Goal: Information Seeking & Learning: Learn about a topic

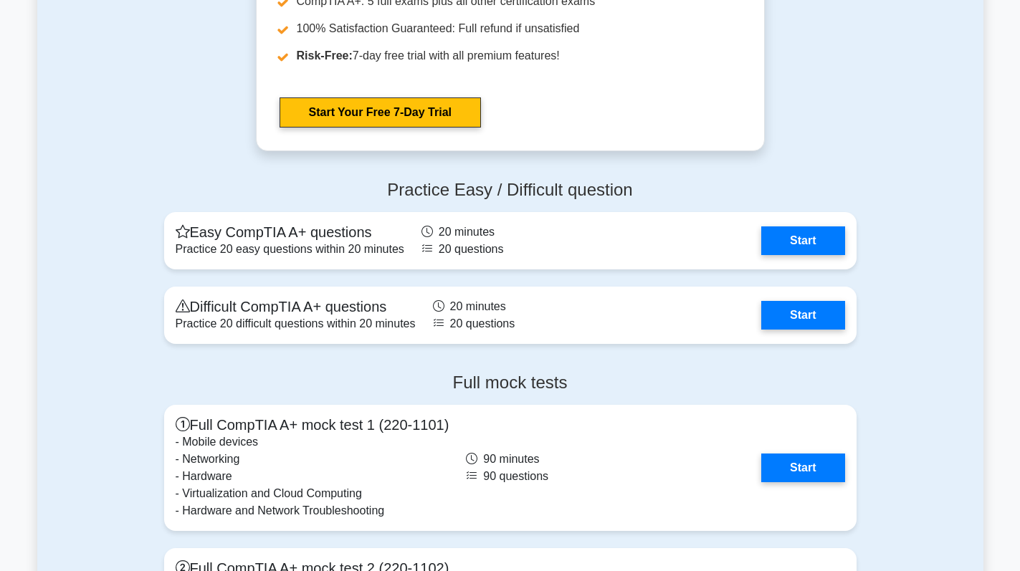
scroll to position [3798, 0]
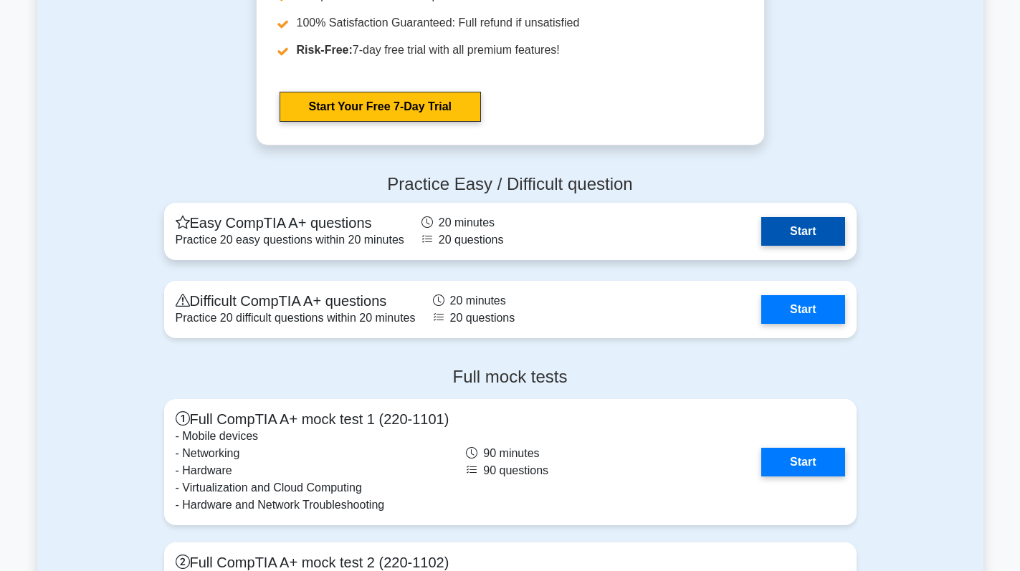
click at [807, 229] on link "Start" at bounding box center [802, 231] width 83 height 29
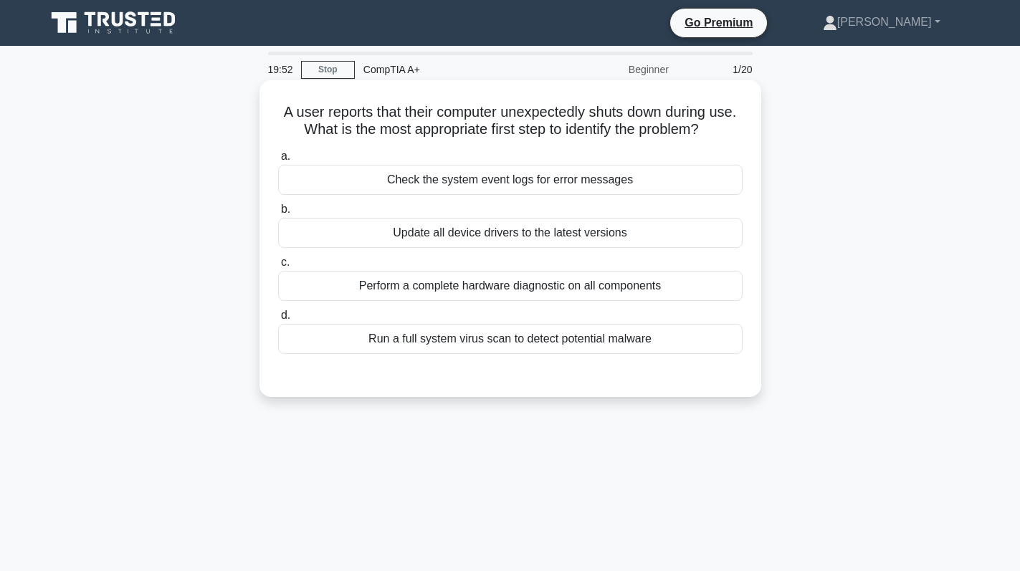
click at [579, 171] on div "Check the system event logs for error messages" at bounding box center [510, 180] width 464 height 30
click at [278, 161] on input "a. Check the system event logs for error messages" at bounding box center [278, 156] width 0 height 9
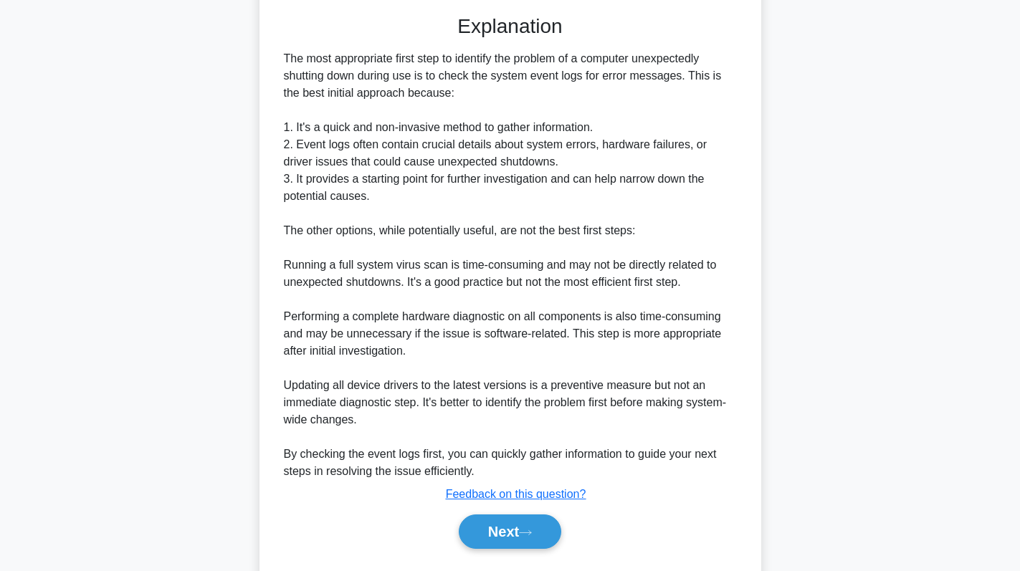
scroll to position [399, 0]
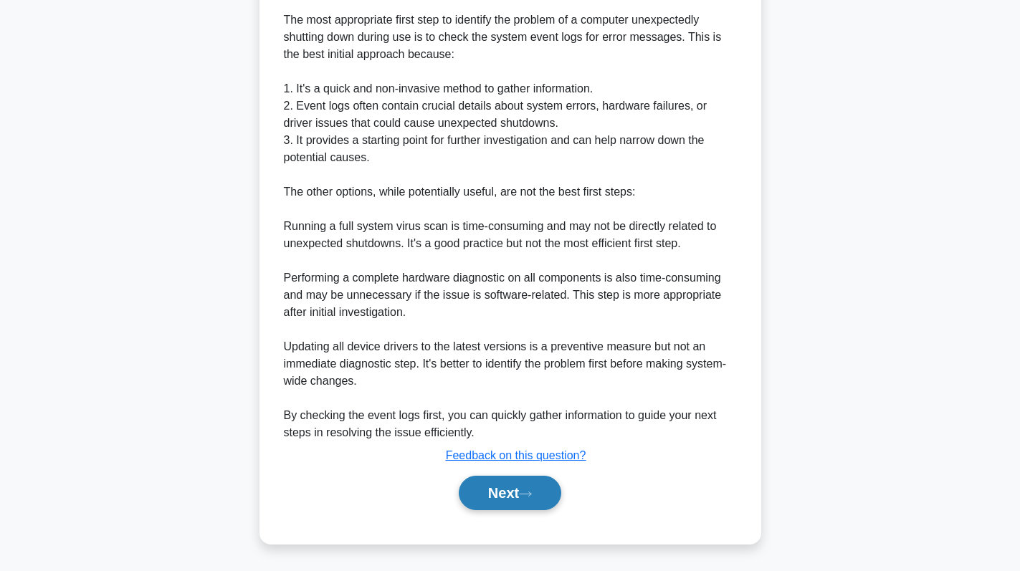
click at [504, 488] on button "Next" at bounding box center [510, 493] width 102 height 34
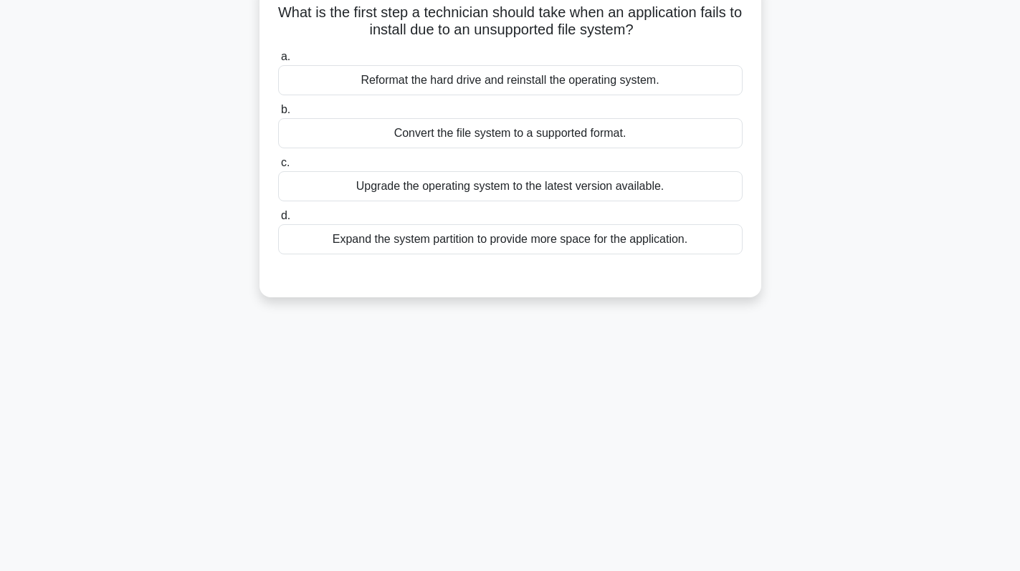
scroll to position [0, 0]
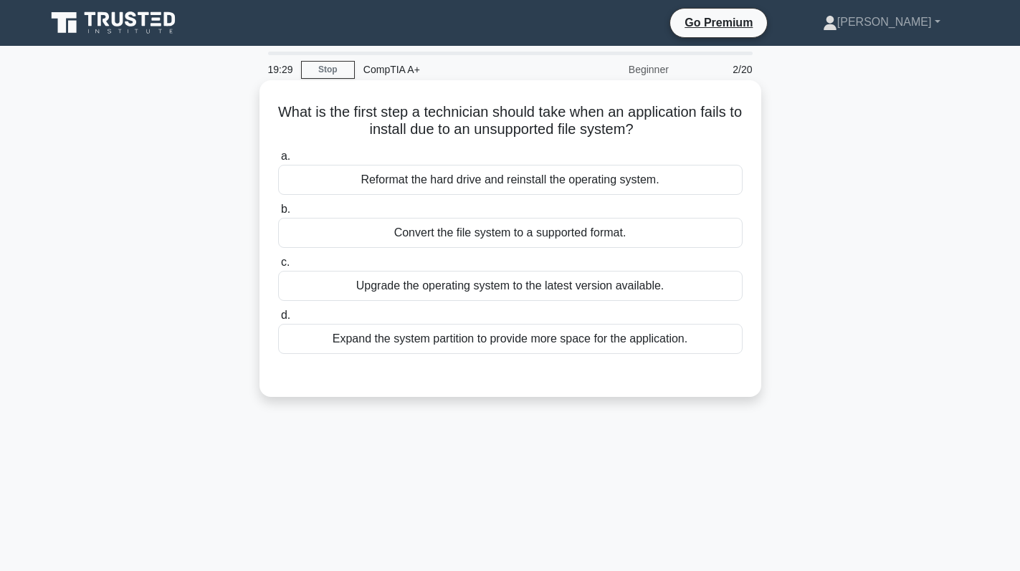
click at [565, 232] on div "Convert the file system to a supported format." at bounding box center [510, 233] width 464 height 30
click at [278, 214] on input "b. Convert the file system to a supported format." at bounding box center [278, 209] width 0 height 9
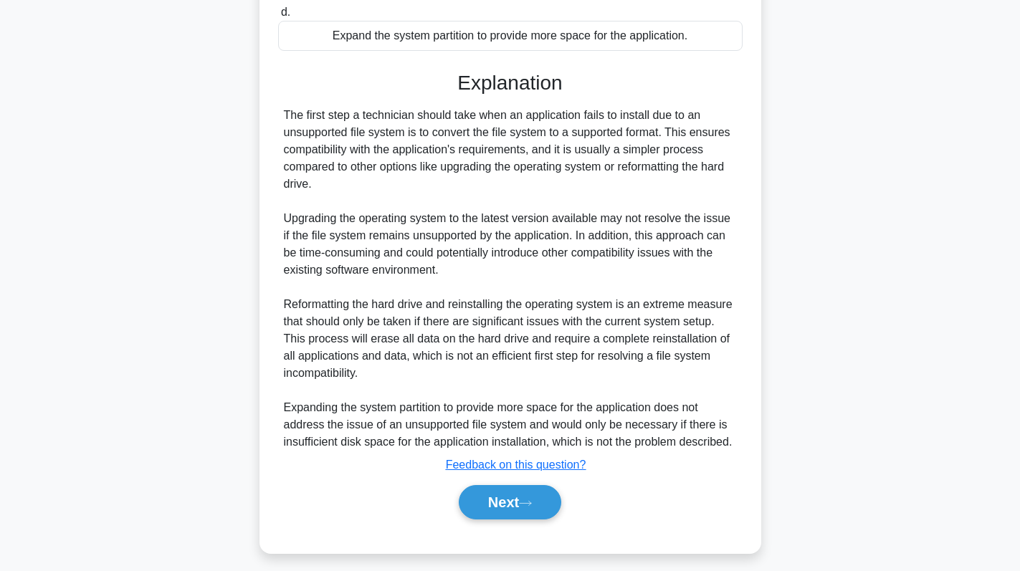
scroll to position [313, 0]
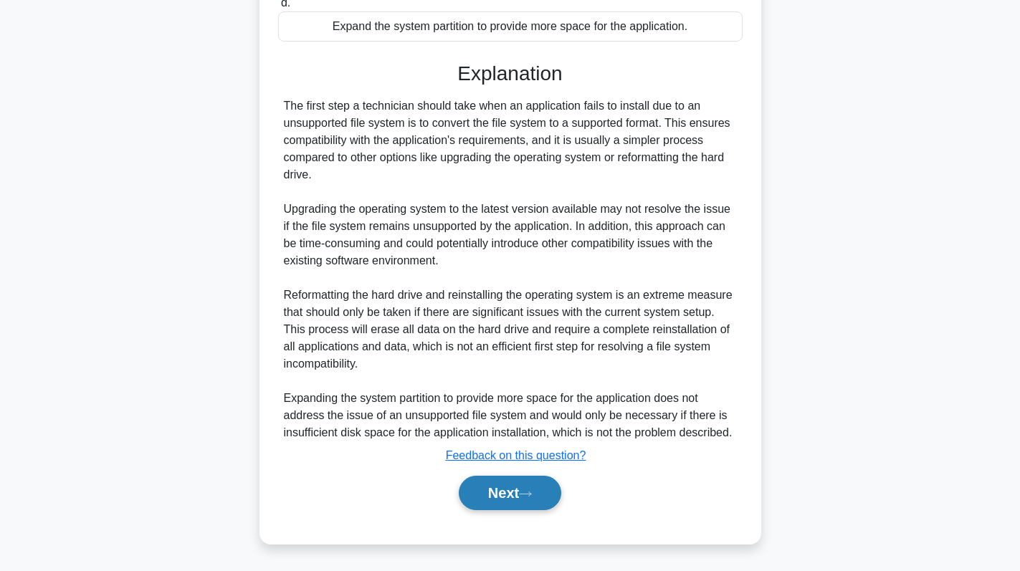
click at [522, 493] on button "Next" at bounding box center [510, 493] width 102 height 34
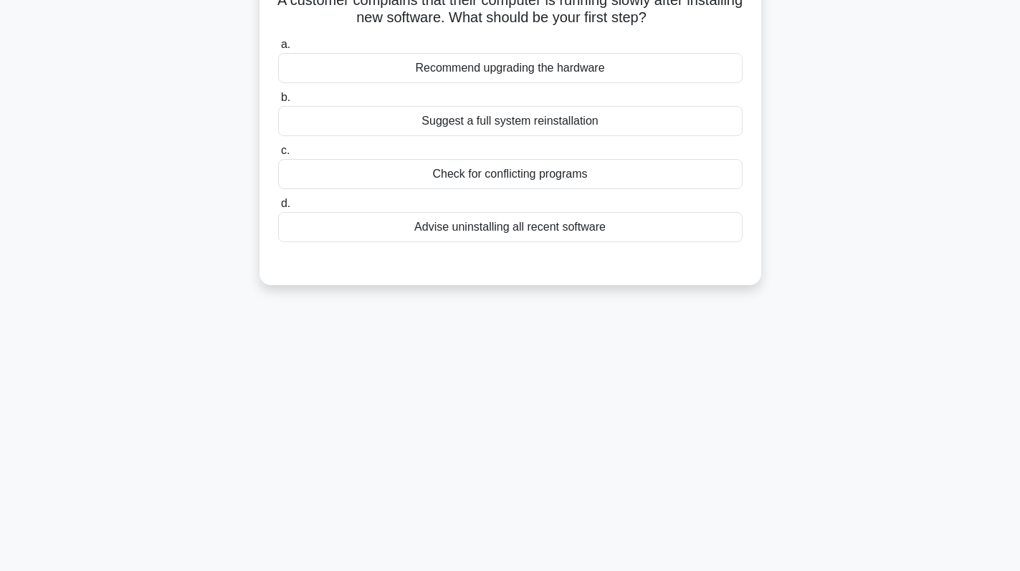
scroll to position [0, 0]
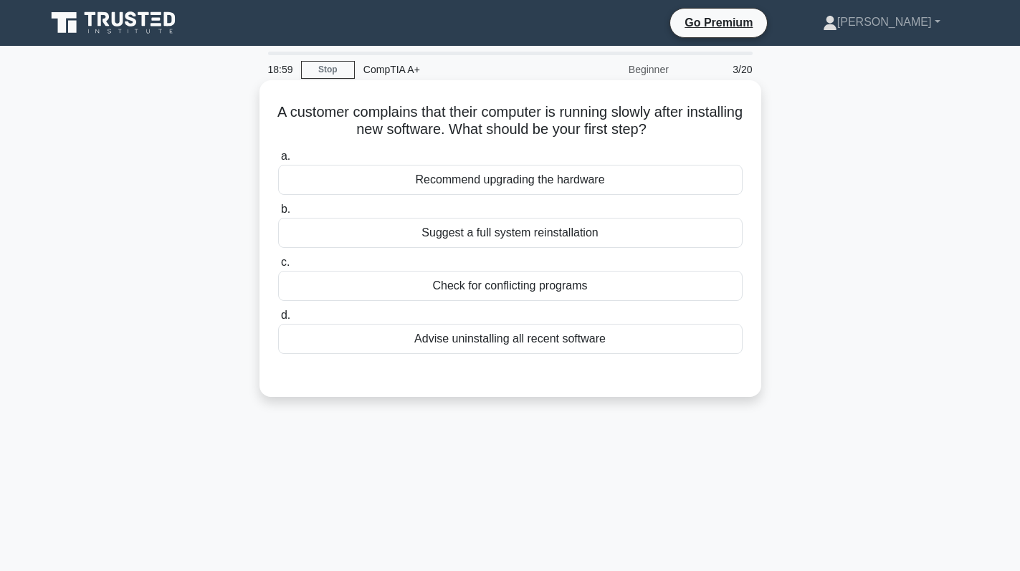
click at [558, 284] on div "Check for conflicting programs" at bounding box center [510, 286] width 464 height 30
click at [278, 267] on input "c. Check for conflicting programs" at bounding box center [278, 262] width 0 height 9
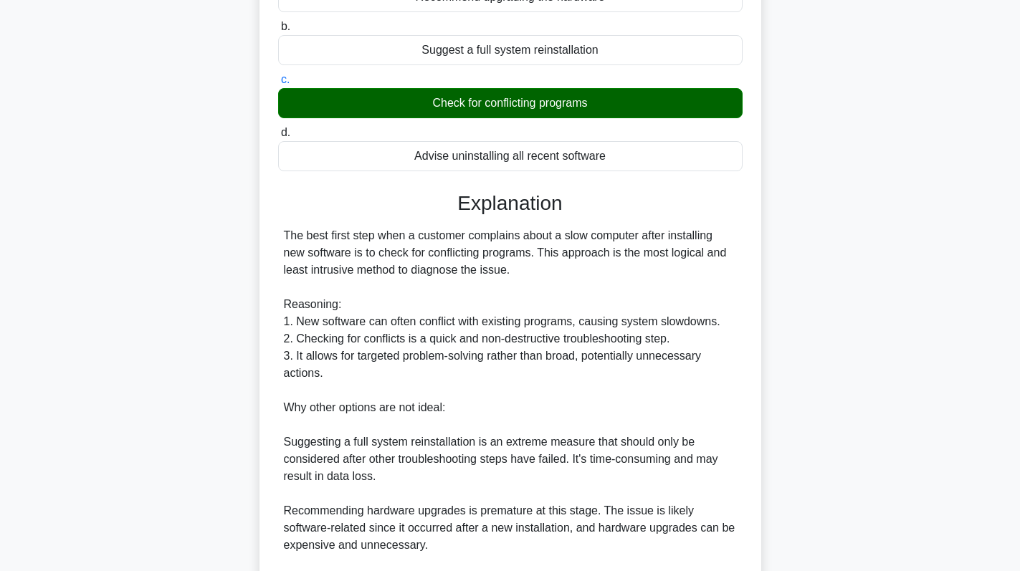
scroll to position [365, 0]
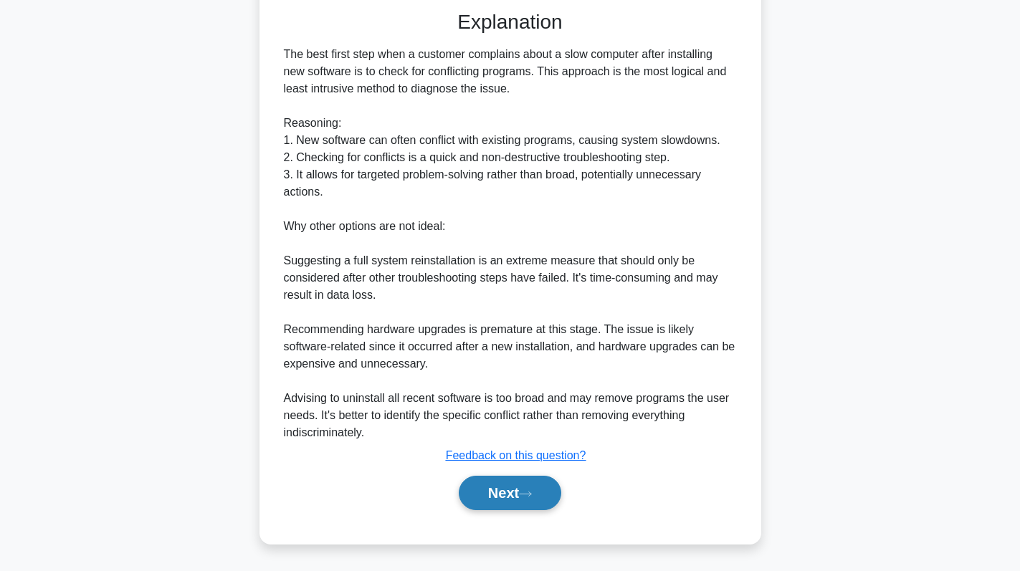
click at [509, 493] on button "Next" at bounding box center [510, 493] width 102 height 34
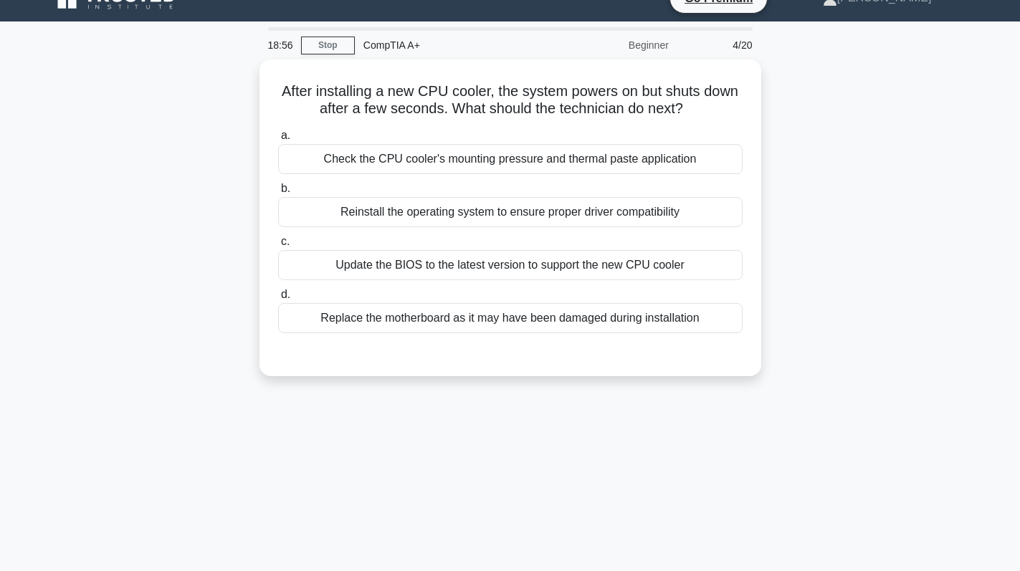
scroll to position [0, 0]
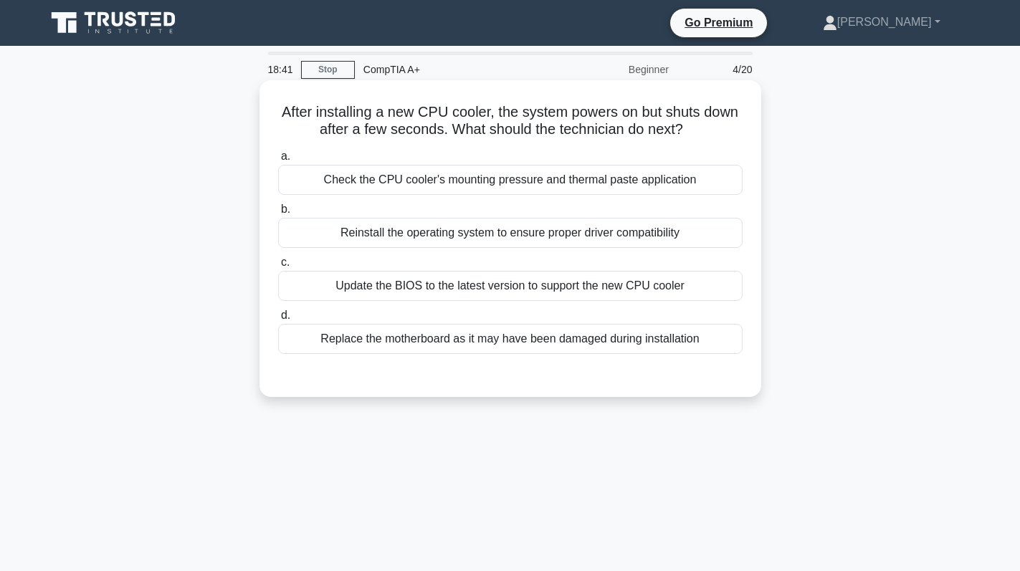
click at [497, 166] on div "Check the CPU cooler's mounting pressure and thermal paste application" at bounding box center [510, 180] width 464 height 30
click at [278, 161] on input "a. Check the CPU cooler's mounting pressure and thermal paste application" at bounding box center [278, 156] width 0 height 9
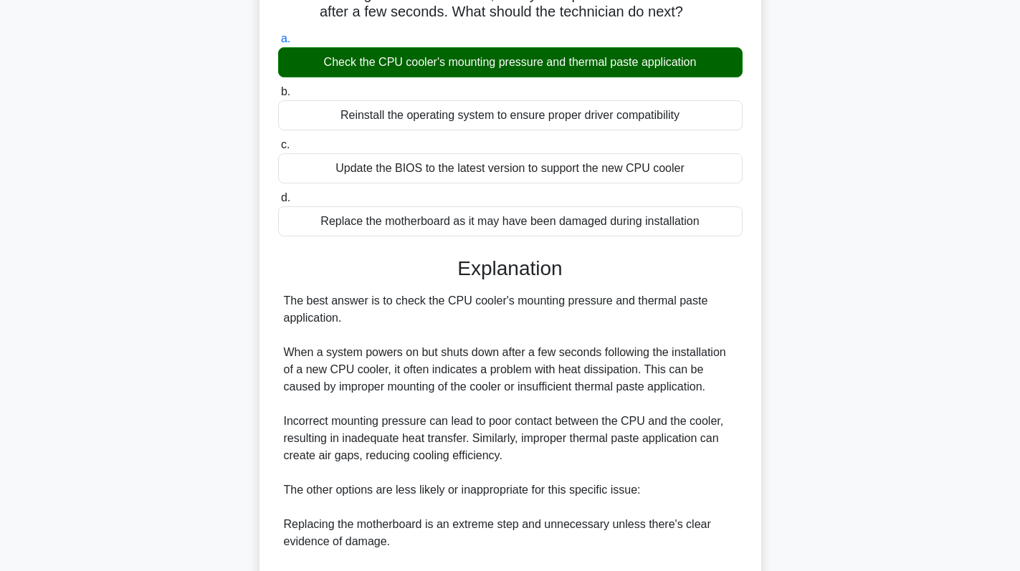
scroll to position [382, 0]
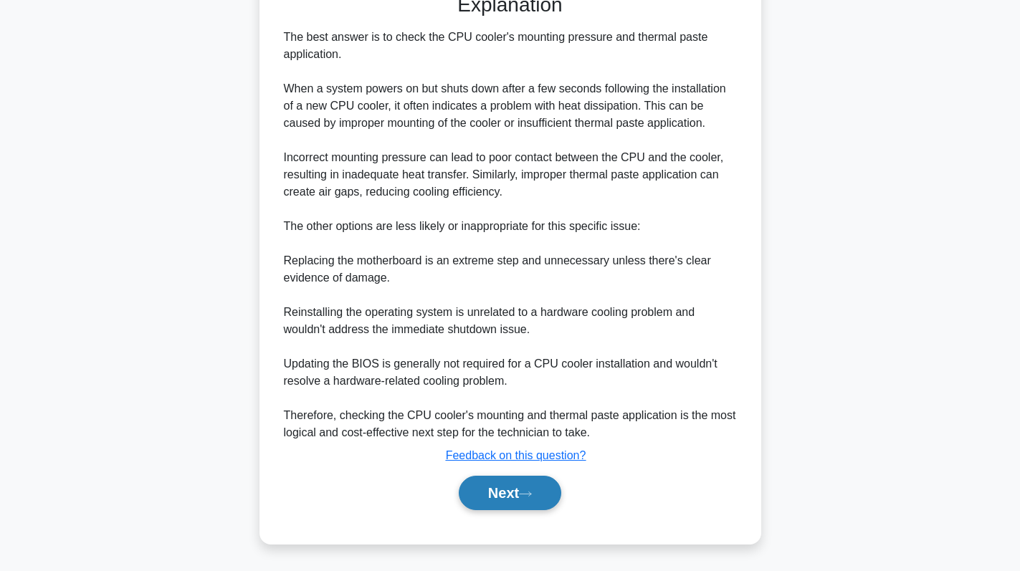
click at [479, 492] on button "Next" at bounding box center [510, 493] width 102 height 34
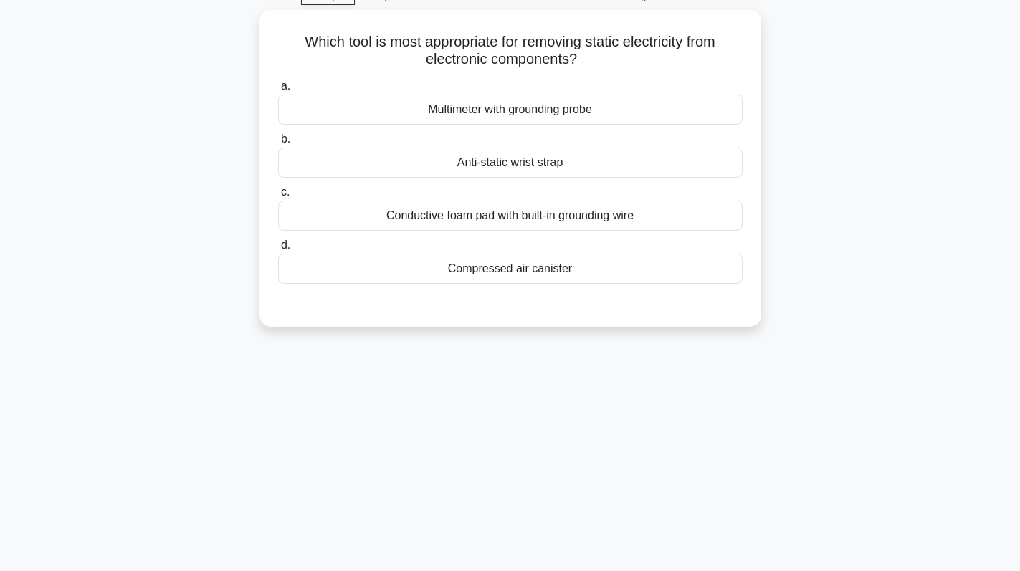
scroll to position [0, 0]
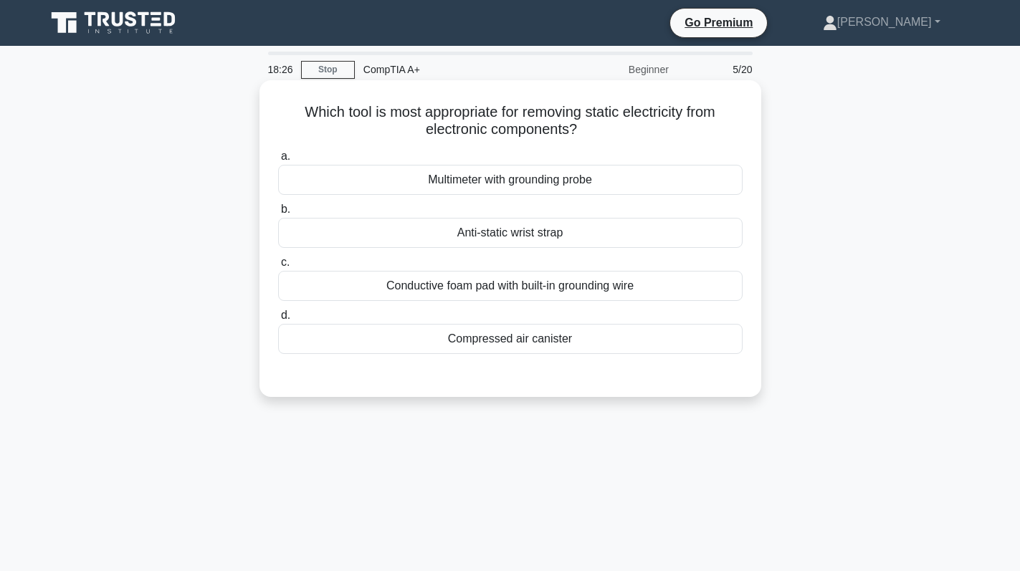
click at [676, 241] on div "Anti-static wrist strap" at bounding box center [510, 233] width 464 height 30
click at [278, 214] on input "b. Anti-static wrist strap" at bounding box center [278, 209] width 0 height 9
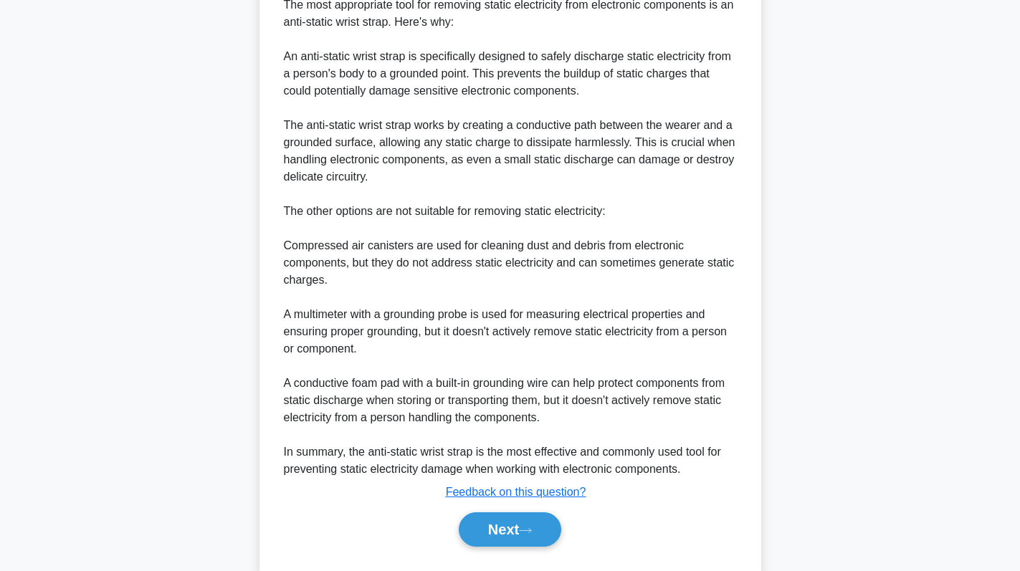
scroll to position [451, 0]
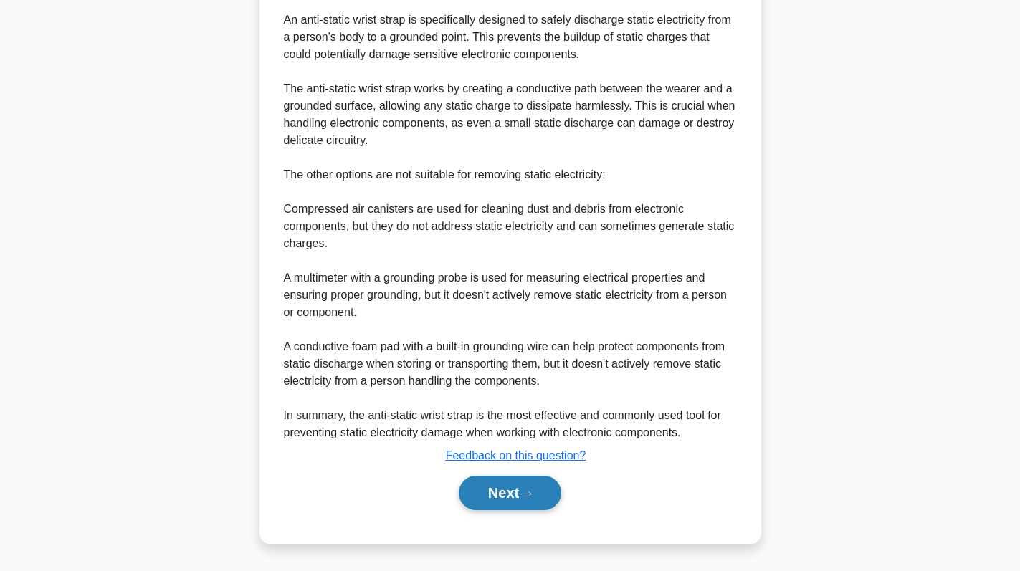
click at [532, 489] on button "Next" at bounding box center [510, 493] width 102 height 34
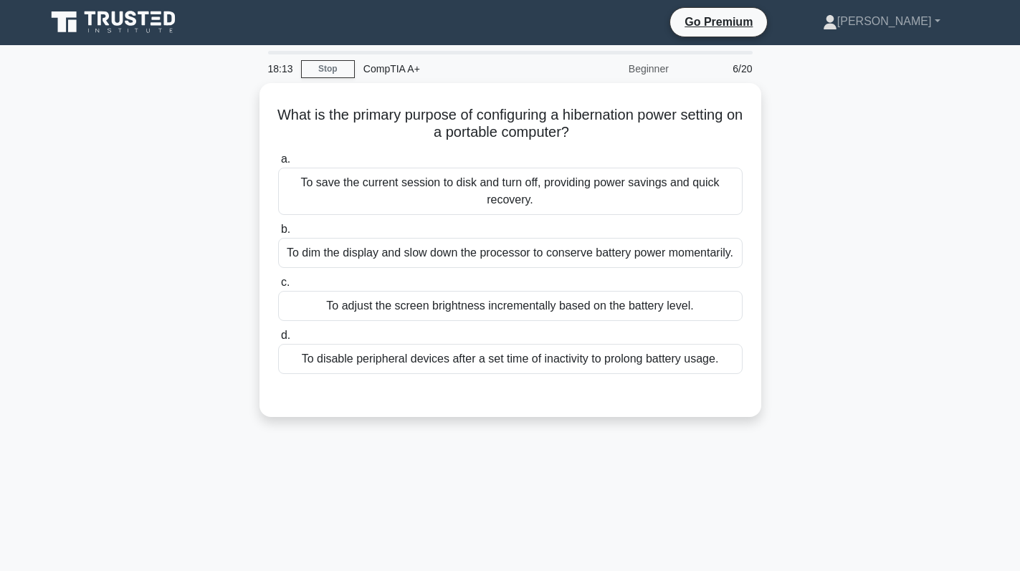
scroll to position [0, 0]
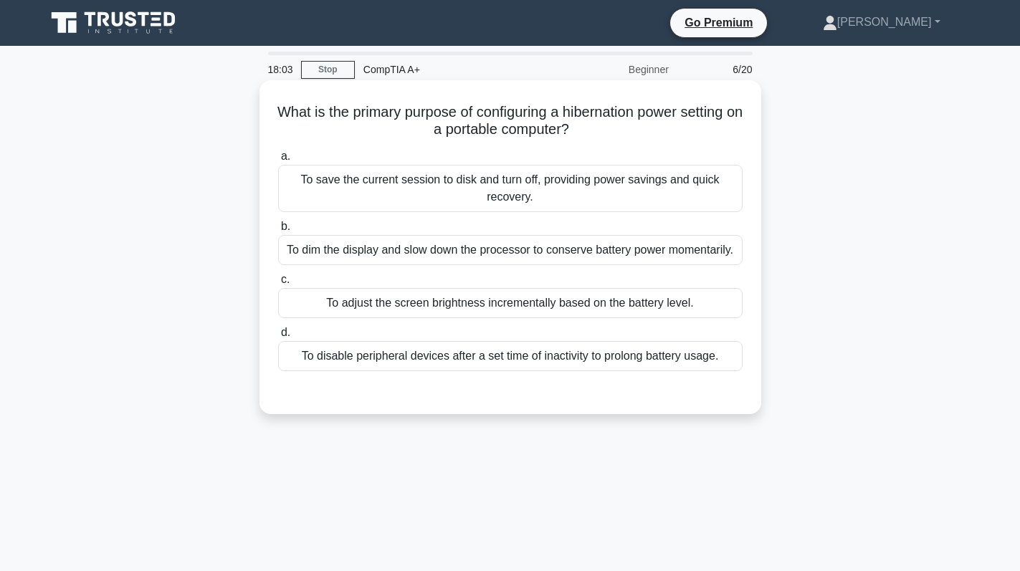
click at [636, 194] on div "To save the current session to disk and turn off, providing power savings and q…" at bounding box center [510, 188] width 464 height 47
click at [278, 161] on input "a. To save the current session to disk and turn off, providing power savings an…" at bounding box center [278, 156] width 0 height 9
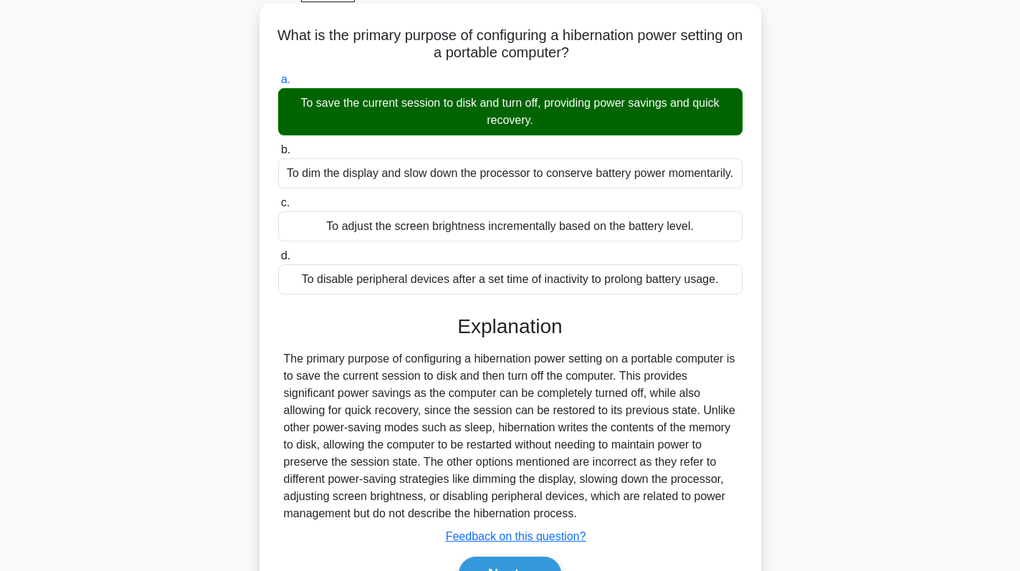
scroll to position [203, 0]
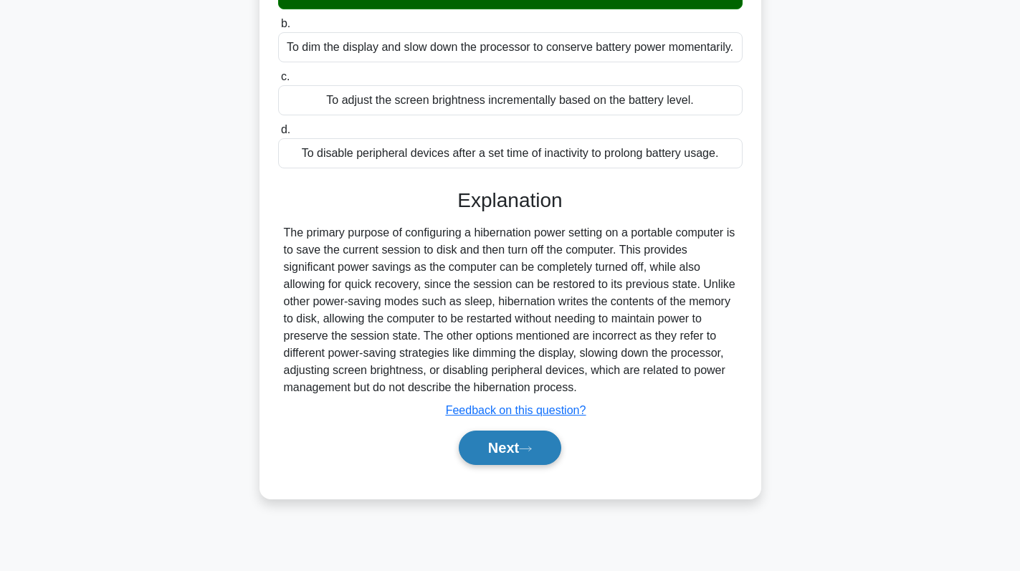
click at [530, 446] on icon at bounding box center [525, 449] width 13 height 8
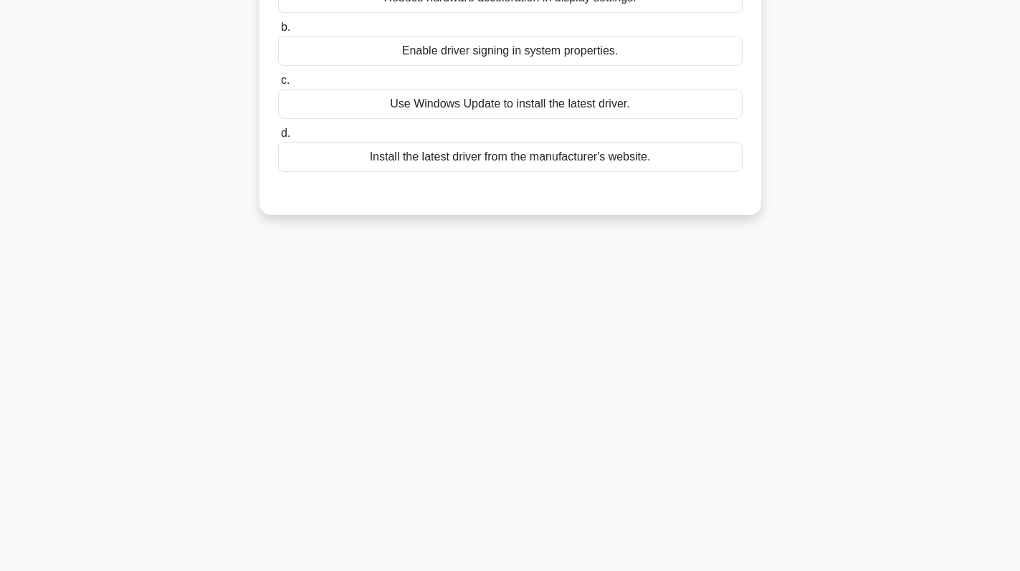
scroll to position [0, 0]
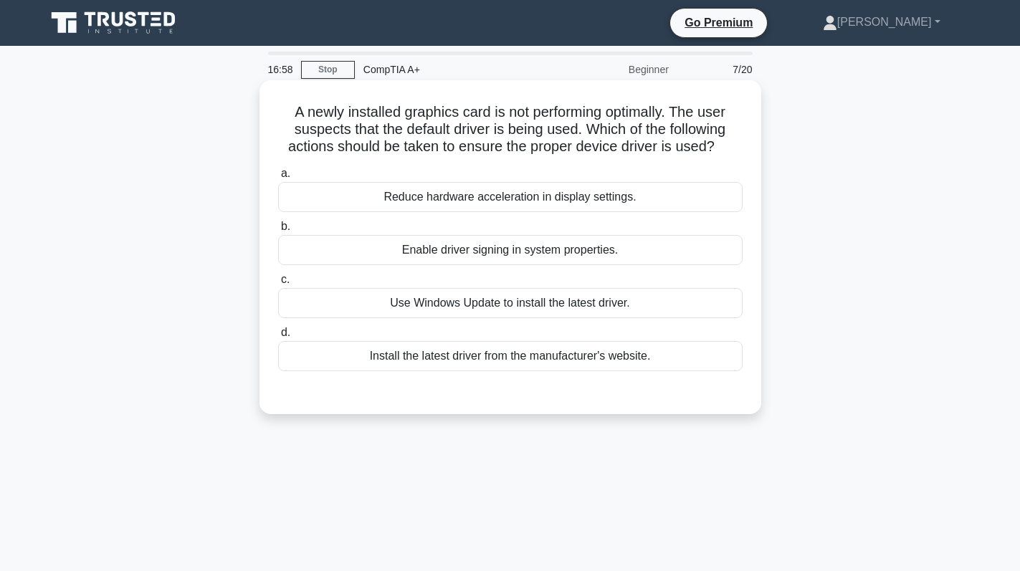
click at [597, 347] on div "Install the latest driver from the manufacturer's website." at bounding box center [510, 356] width 464 height 30
click at [278, 338] on input "d. Install the latest driver from the manufacturer's website." at bounding box center [278, 332] width 0 height 9
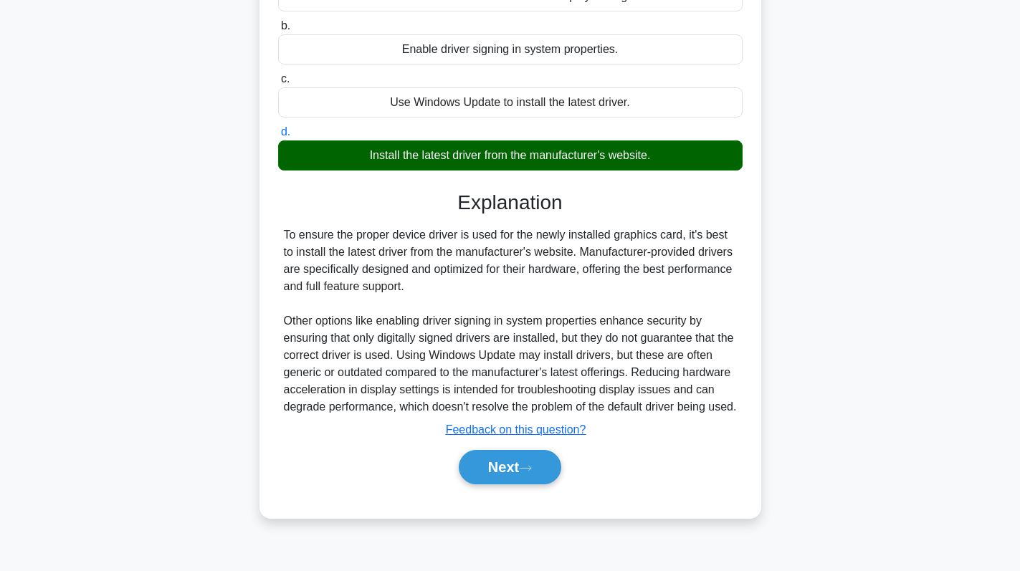
scroll to position [203, 0]
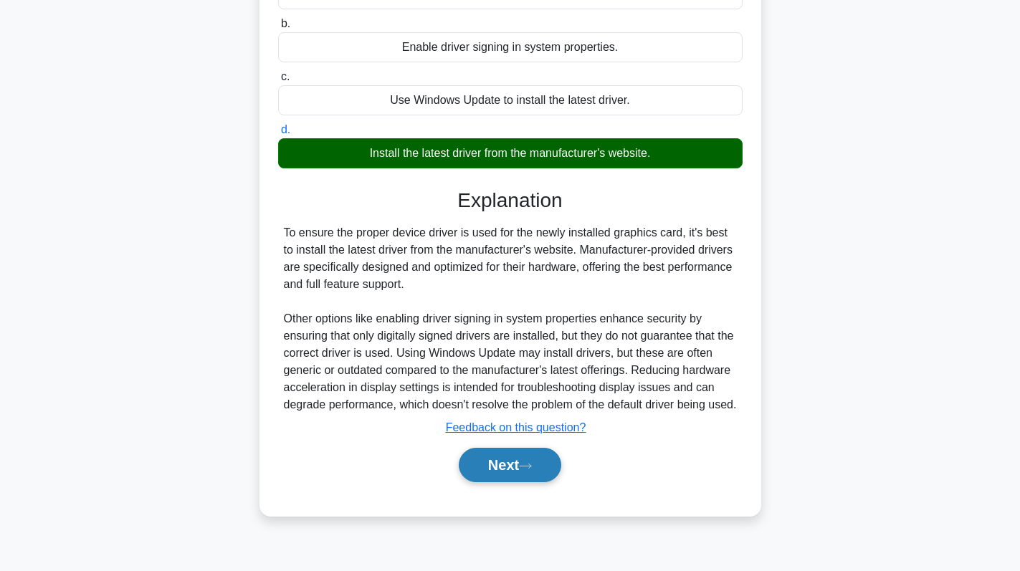
click at [537, 482] on button "Next" at bounding box center [510, 465] width 102 height 34
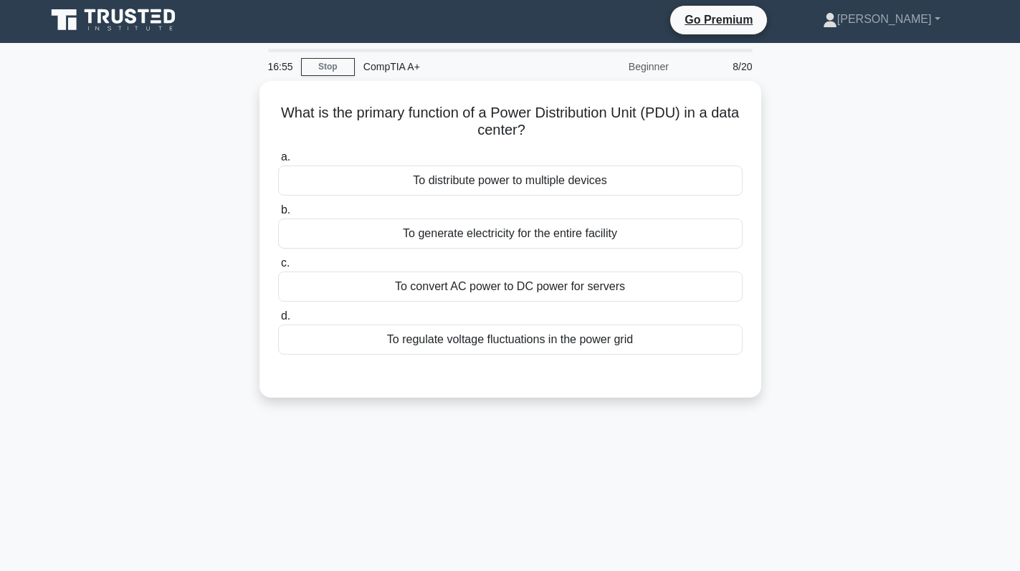
scroll to position [0, 0]
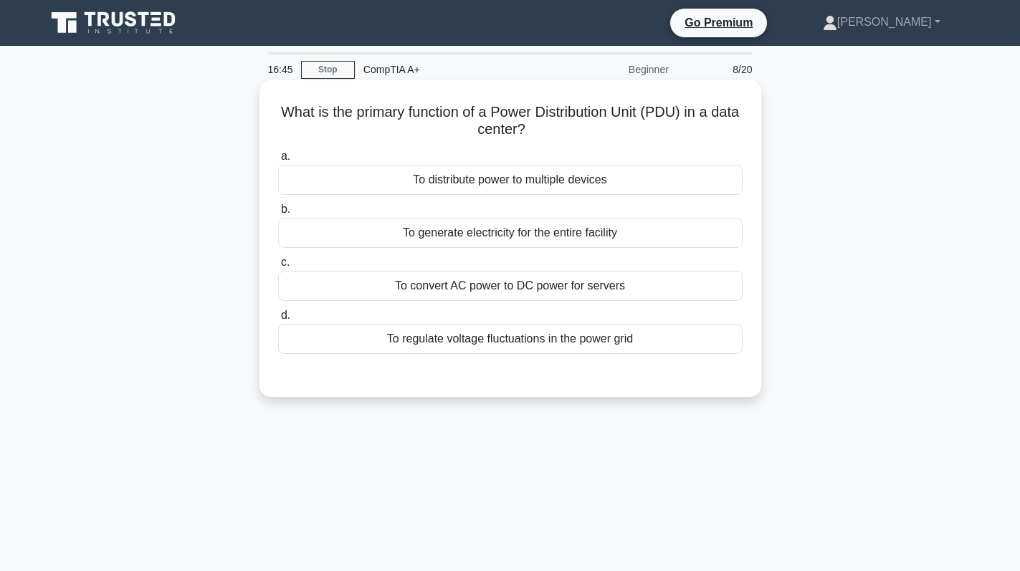
drag, startPoint x: 685, startPoint y: 179, endPoint x: 691, endPoint y: 188, distance: 10.3
click at [691, 188] on div "To distribute power to multiple devices" at bounding box center [510, 180] width 464 height 30
click at [278, 161] on input "a. To distribute power to multiple devices" at bounding box center [278, 156] width 0 height 9
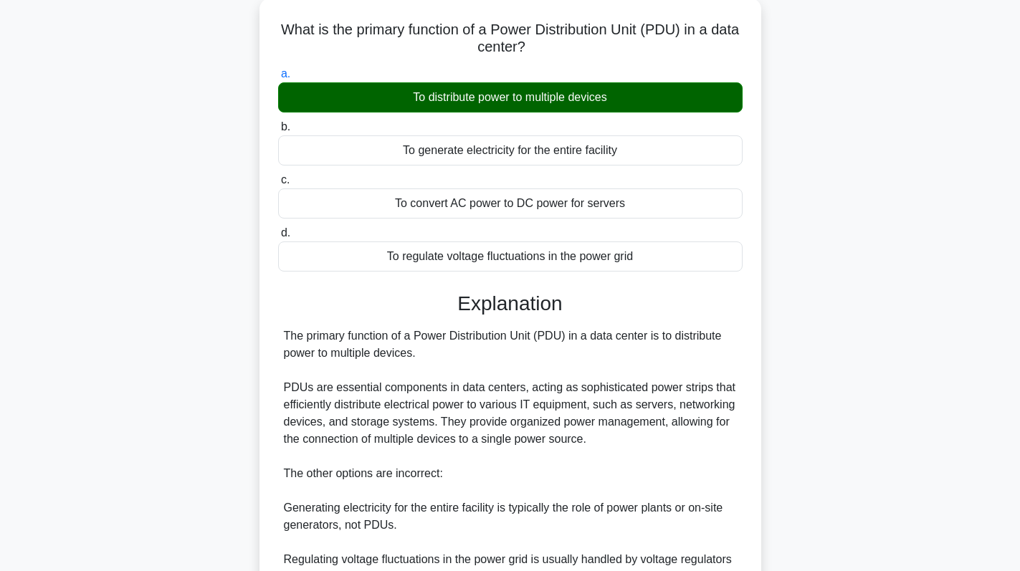
scroll to position [279, 0]
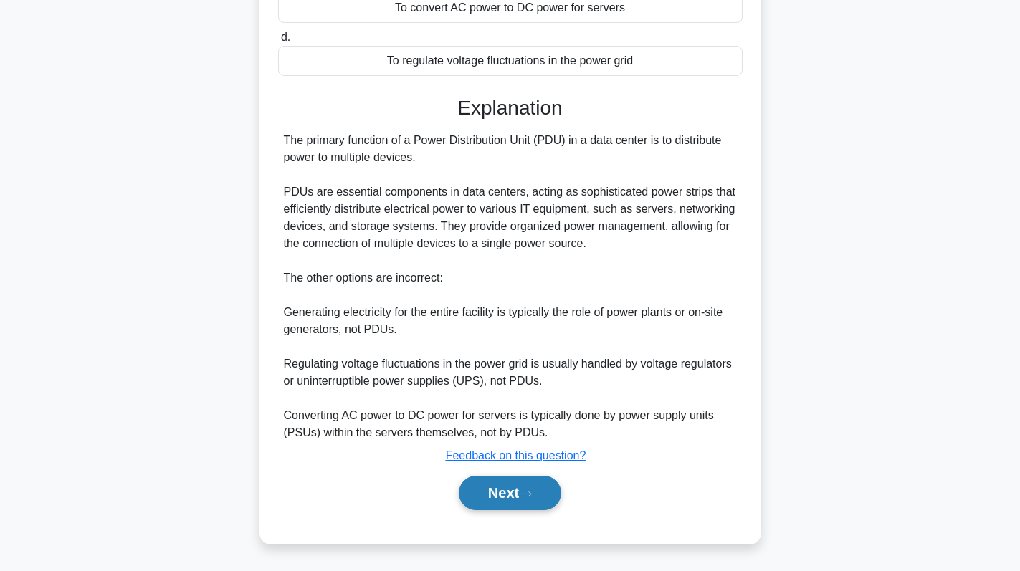
click at [487, 486] on button "Next" at bounding box center [510, 493] width 102 height 34
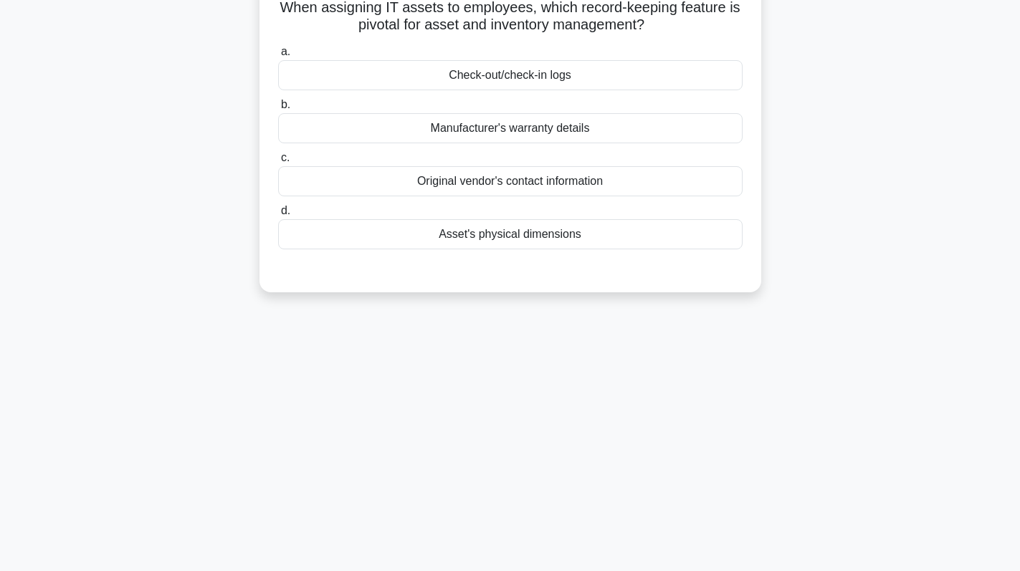
scroll to position [0, 0]
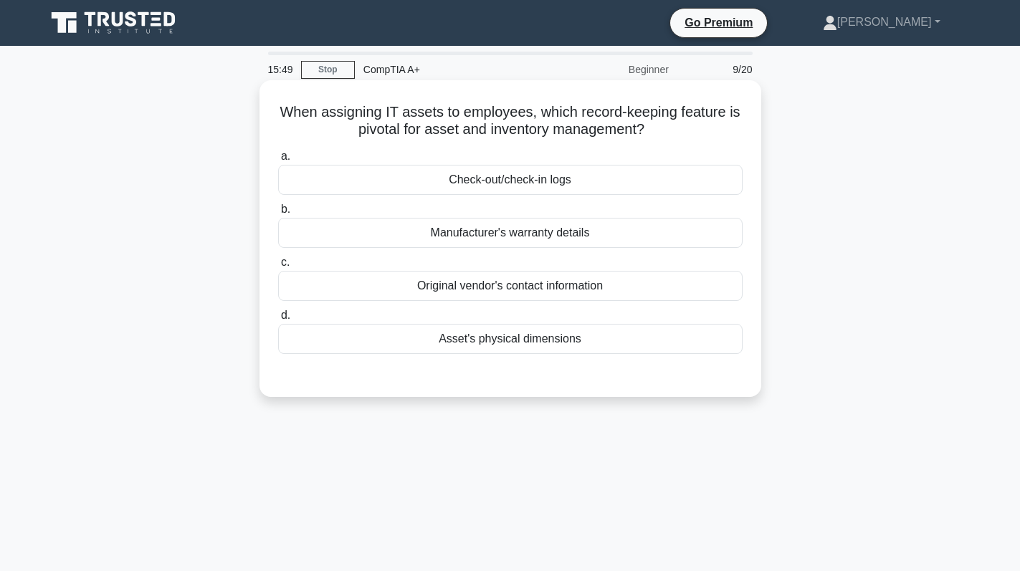
click at [585, 184] on div "Check-out/check-in logs" at bounding box center [510, 180] width 464 height 30
click at [278, 161] on input "a. Check-out/check-in logs" at bounding box center [278, 156] width 0 height 9
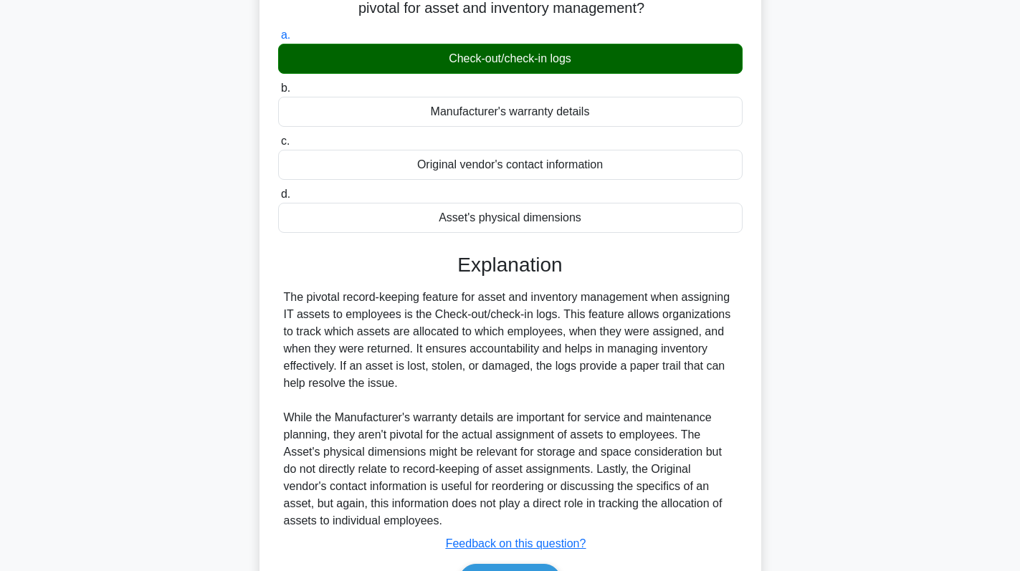
scroll to position [210, 0]
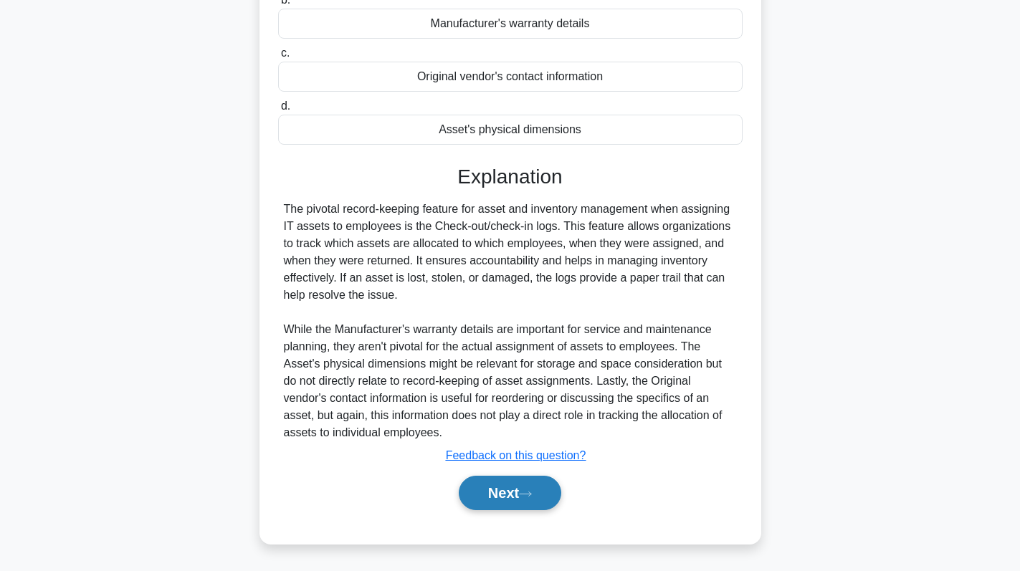
click at [502, 488] on button "Next" at bounding box center [510, 493] width 102 height 34
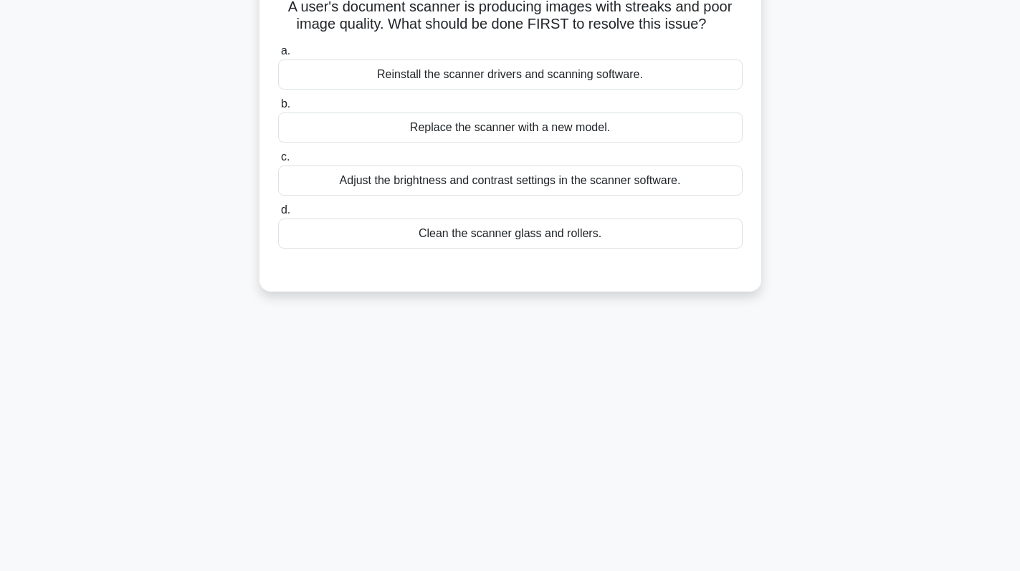
scroll to position [0, 0]
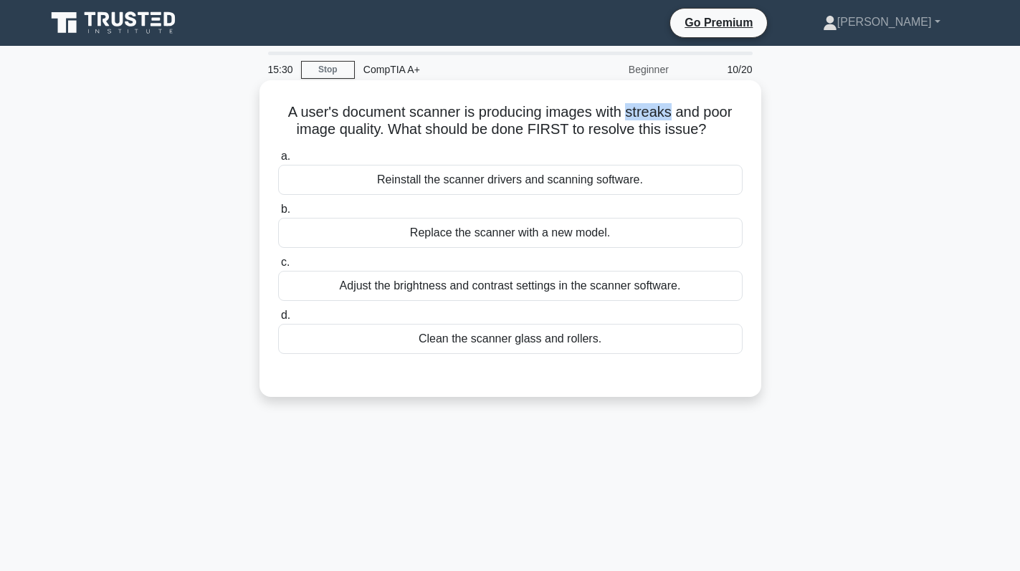
drag, startPoint x: 626, startPoint y: 111, endPoint x: 672, endPoint y: 113, distance: 45.9
click at [672, 113] on h5 "A user's document scanner is producing images with streaks and poor image quali…" at bounding box center [510, 121] width 467 height 36
copy h5 "streaks"
click at [548, 345] on div "Clean the scanner glass and rollers." at bounding box center [510, 339] width 464 height 30
click at [278, 320] on input "d. Clean the scanner glass and rollers." at bounding box center [278, 315] width 0 height 9
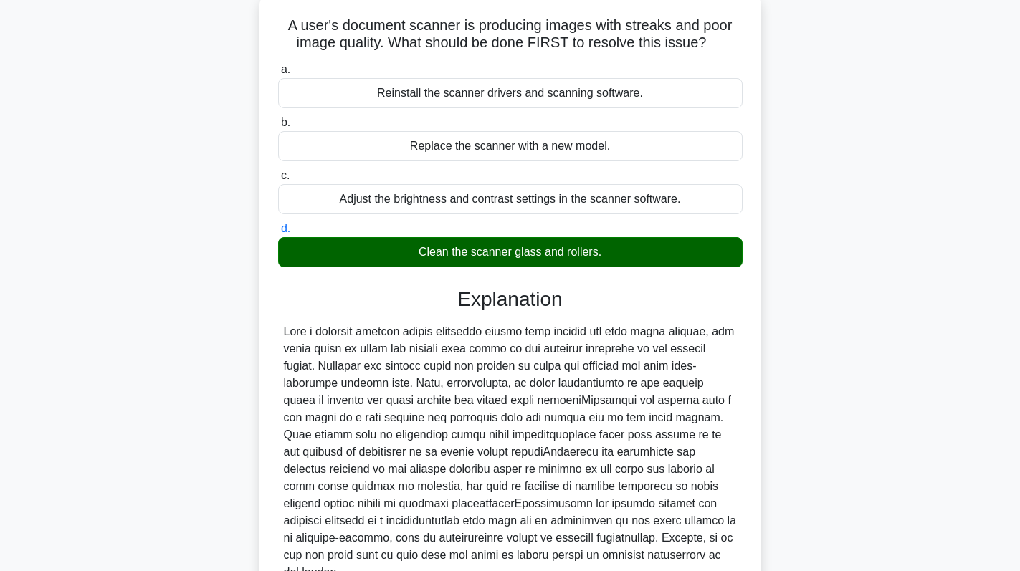
scroll to position [210, 0]
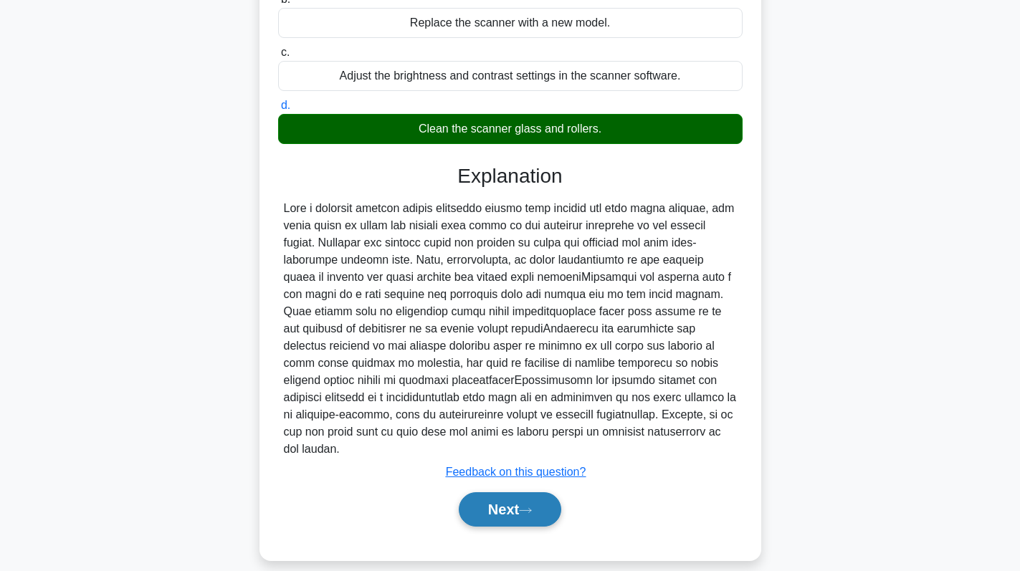
click at [512, 495] on button "Next" at bounding box center [510, 509] width 102 height 34
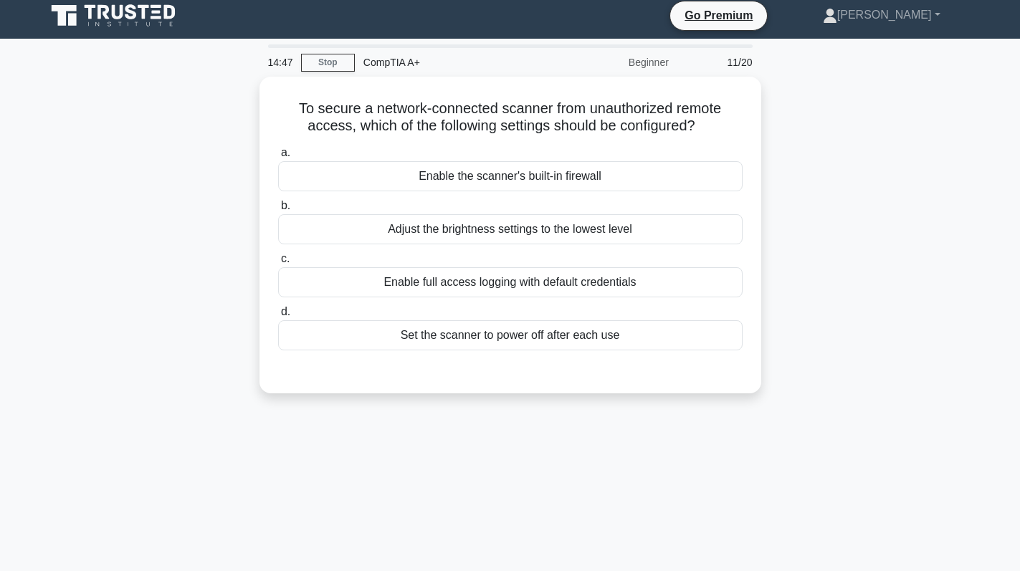
scroll to position [0, 0]
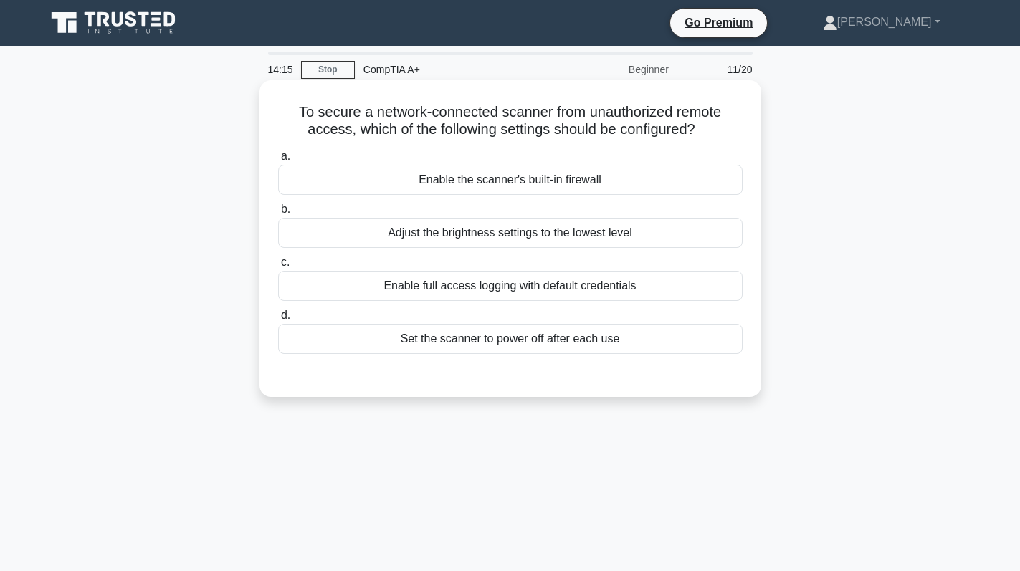
click at [620, 185] on div "Enable the scanner's built-in firewall" at bounding box center [510, 180] width 464 height 30
click at [278, 161] on input "a. Enable the scanner's built-in firewall" at bounding box center [278, 156] width 0 height 9
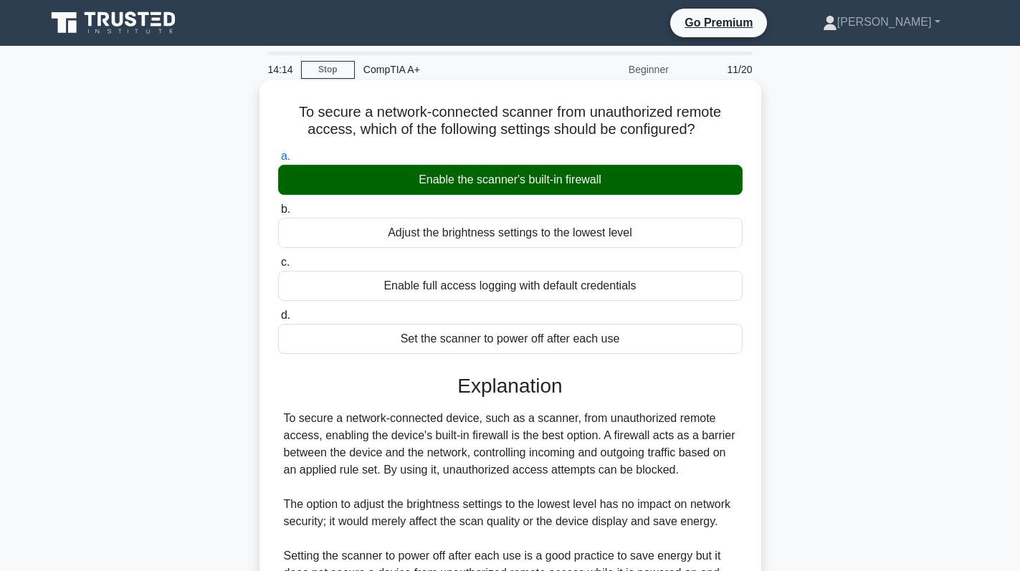
scroll to position [262, 0]
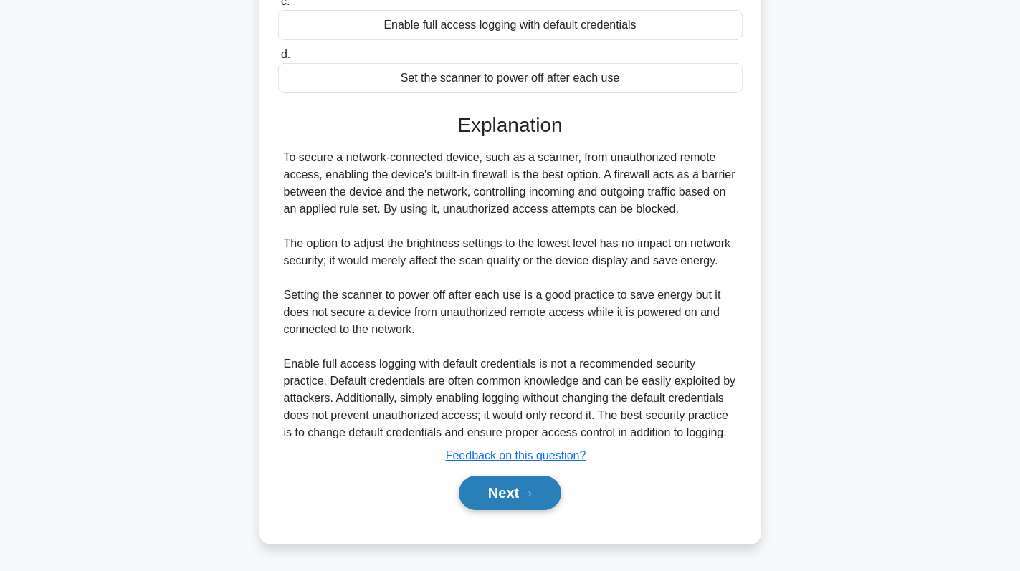
click at [490, 497] on button "Next" at bounding box center [510, 493] width 102 height 34
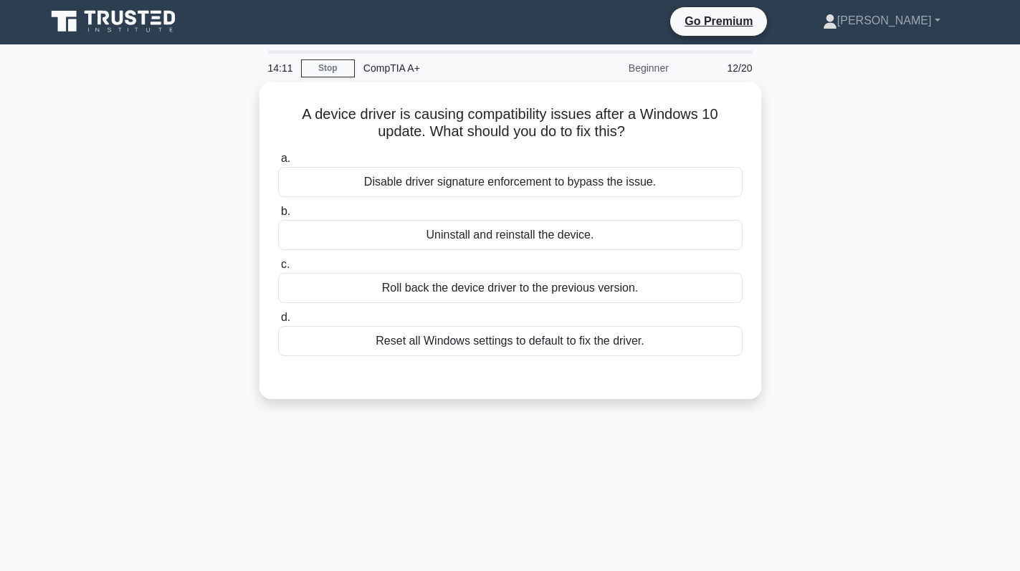
scroll to position [0, 0]
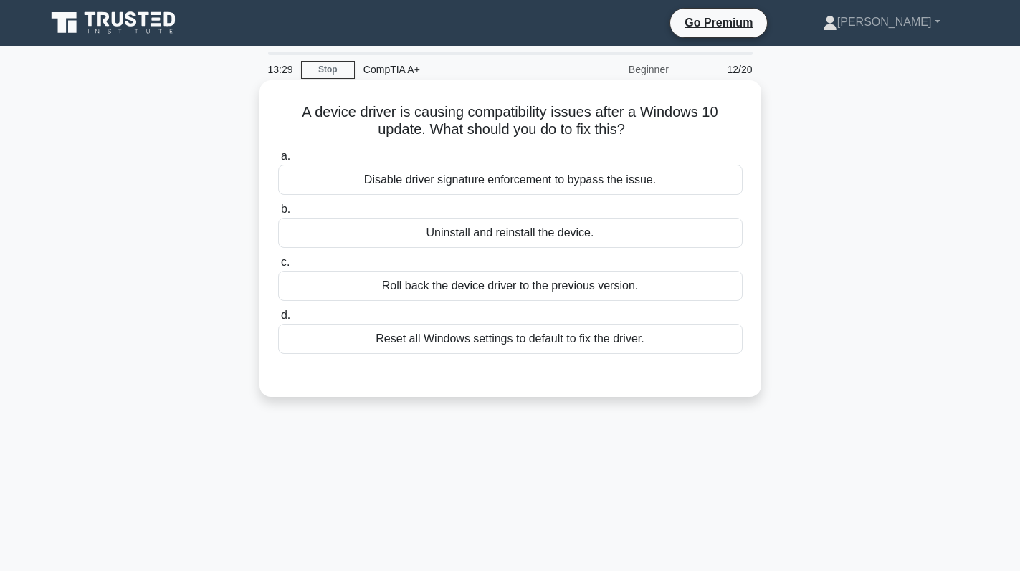
click at [524, 290] on div "Roll back the device driver to the previous version." at bounding box center [510, 286] width 464 height 30
click at [278, 267] on input "c. Roll back the device driver to the previous version." at bounding box center [278, 262] width 0 height 9
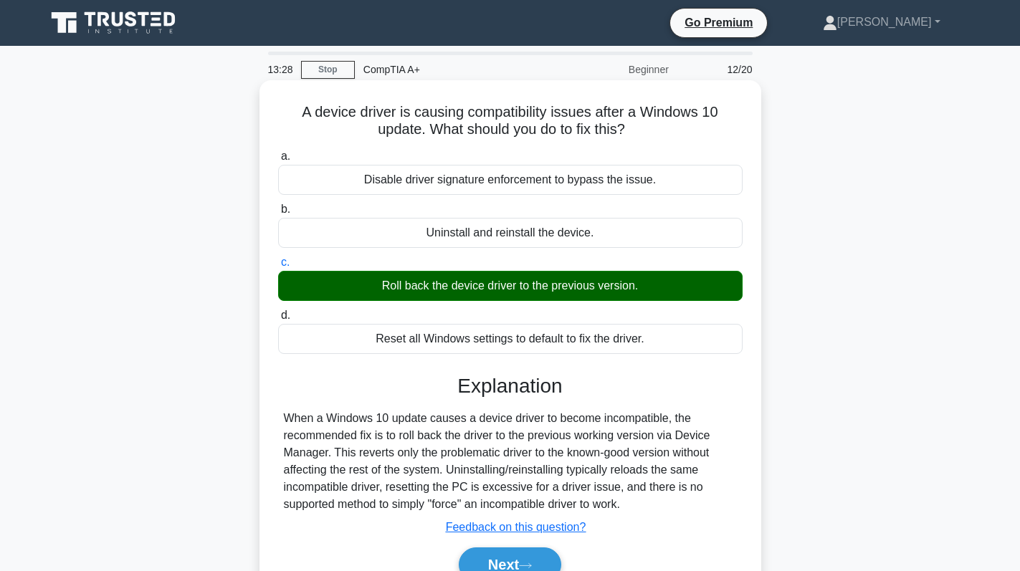
scroll to position [203, 0]
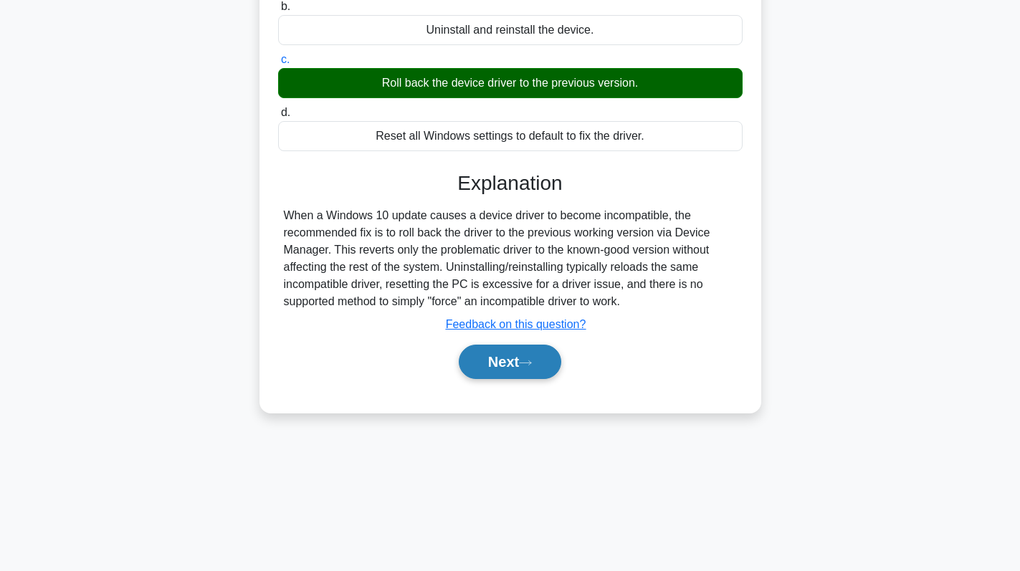
click at [474, 369] on button "Next" at bounding box center [510, 362] width 102 height 34
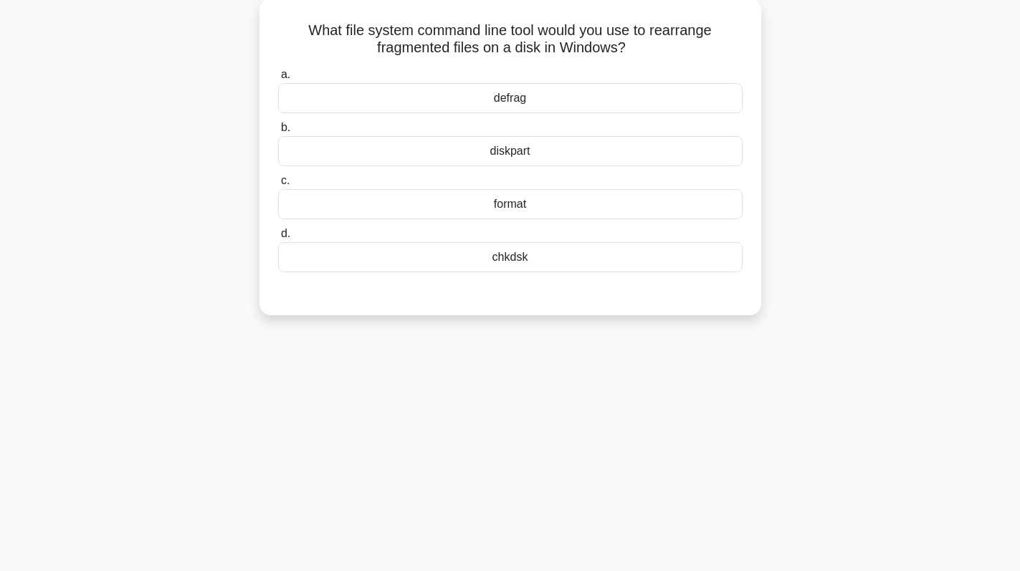
scroll to position [0, 0]
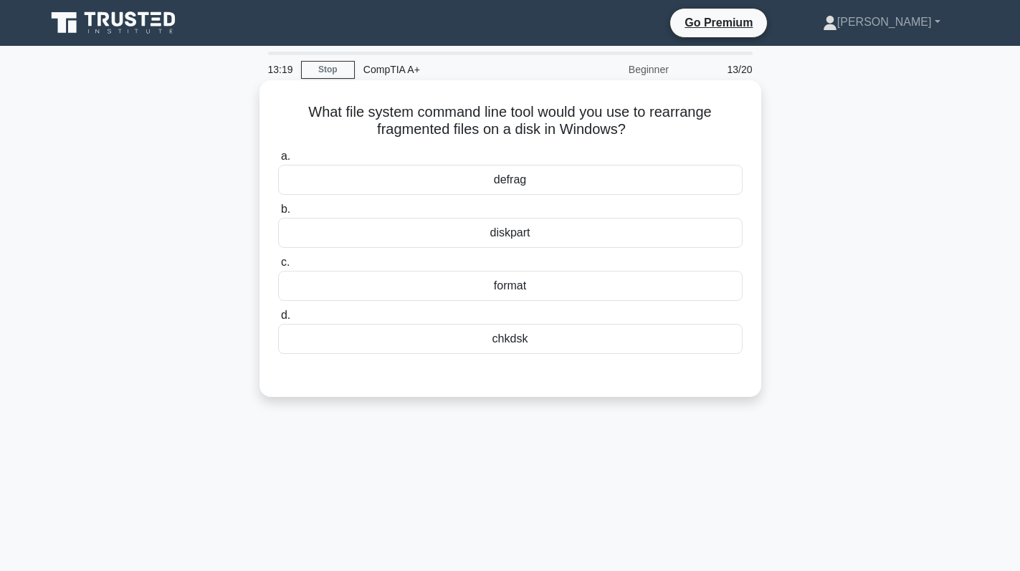
click at [547, 183] on div "defrag" at bounding box center [510, 180] width 464 height 30
click at [278, 161] on input "a. defrag" at bounding box center [278, 156] width 0 height 9
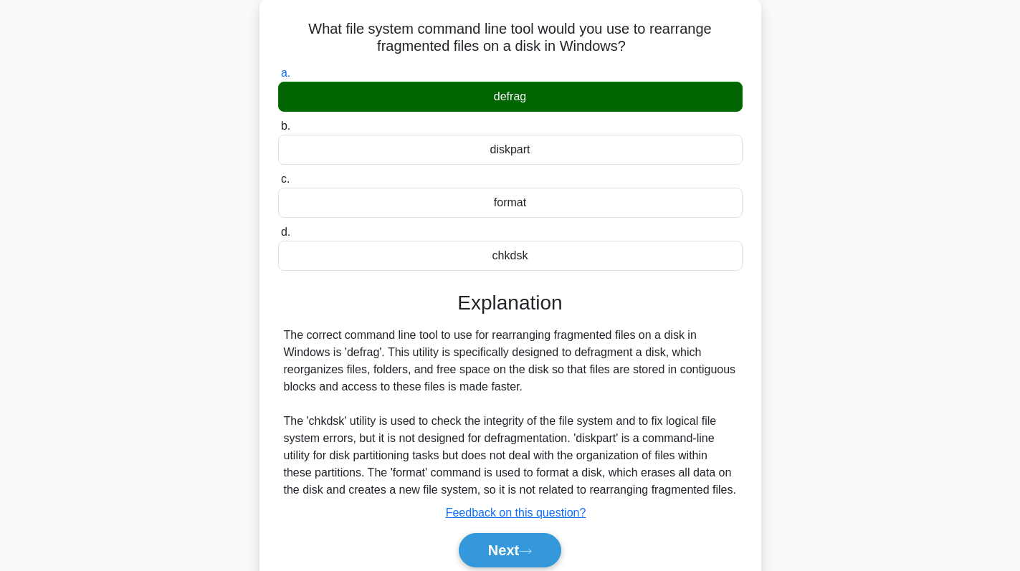
scroll to position [203, 0]
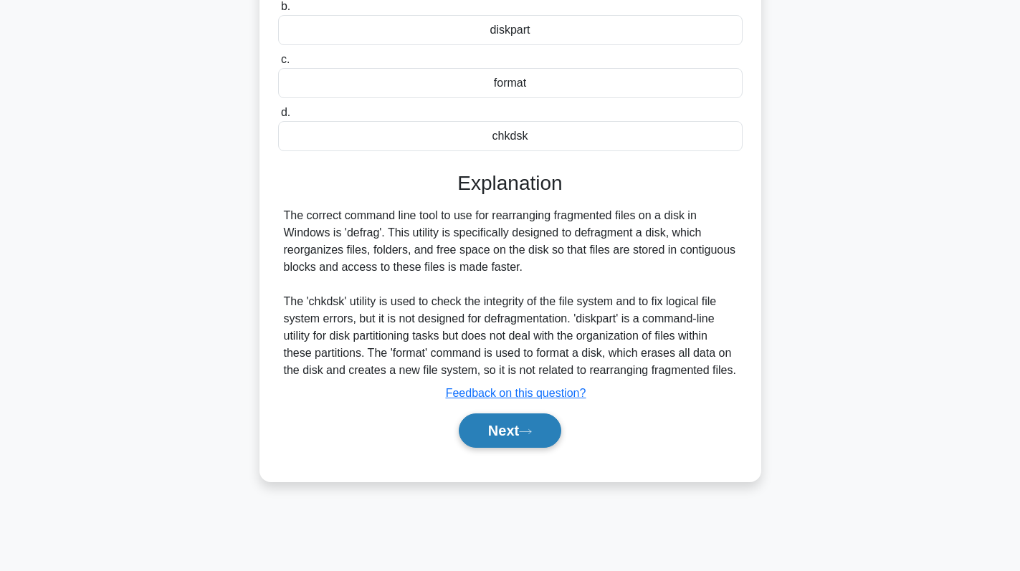
click at [495, 441] on button "Next" at bounding box center [510, 430] width 102 height 34
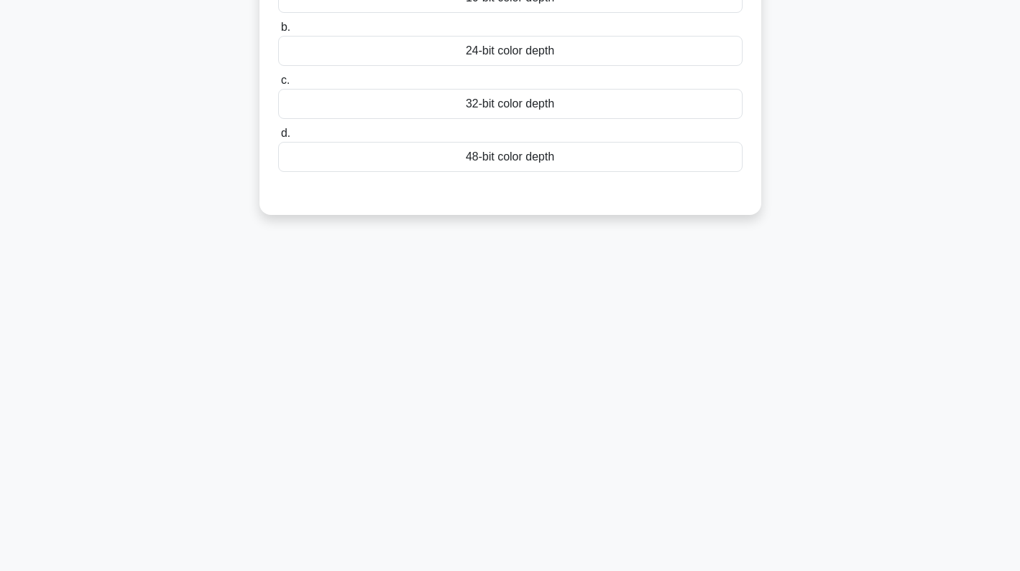
scroll to position [0, 0]
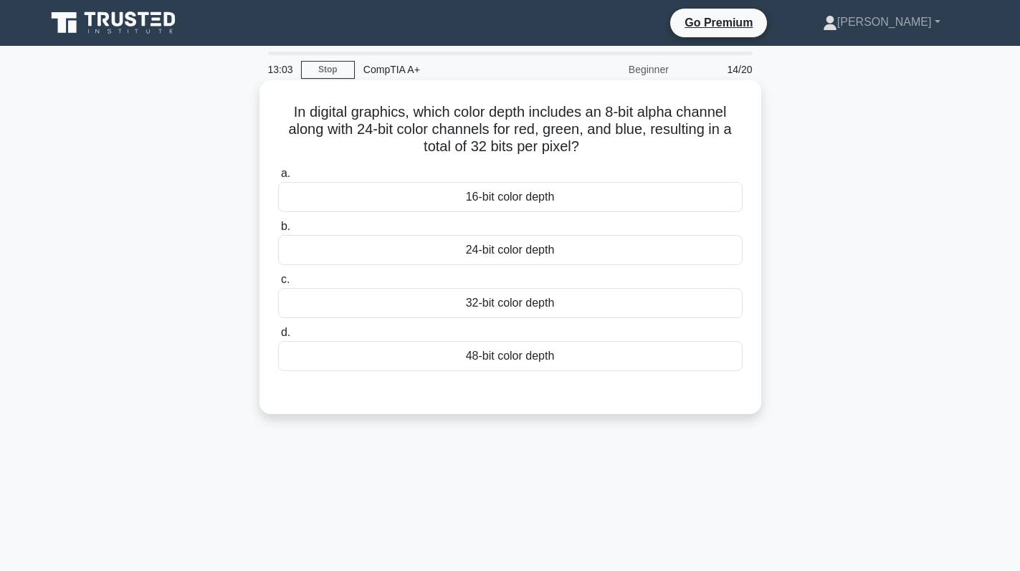
click at [532, 350] on div "48-bit color depth" at bounding box center [510, 356] width 464 height 30
click at [278, 338] on input "d. 48-bit color depth" at bounding box center [278, 332] width 0 height 9
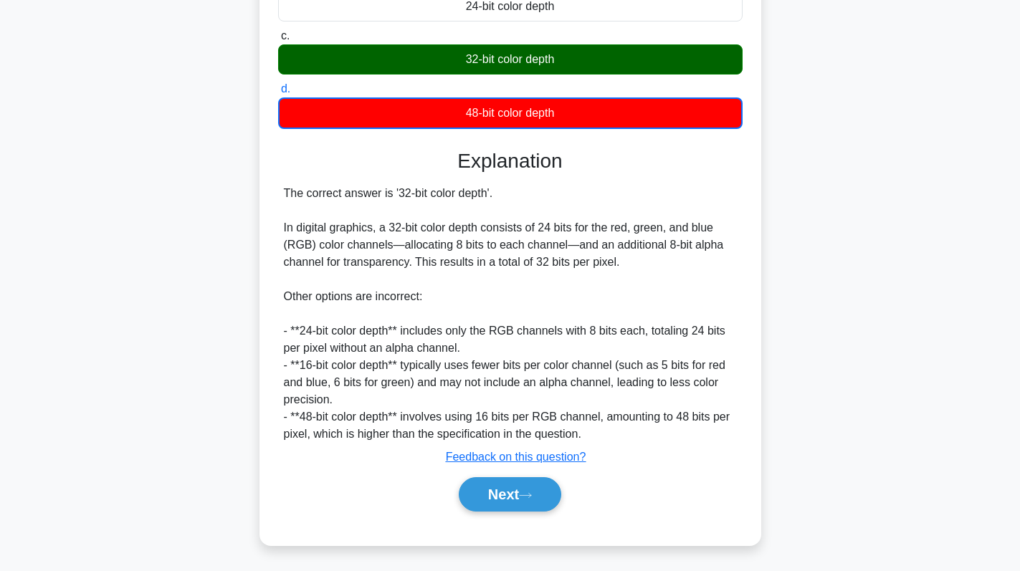
scroll to position [246, 0]
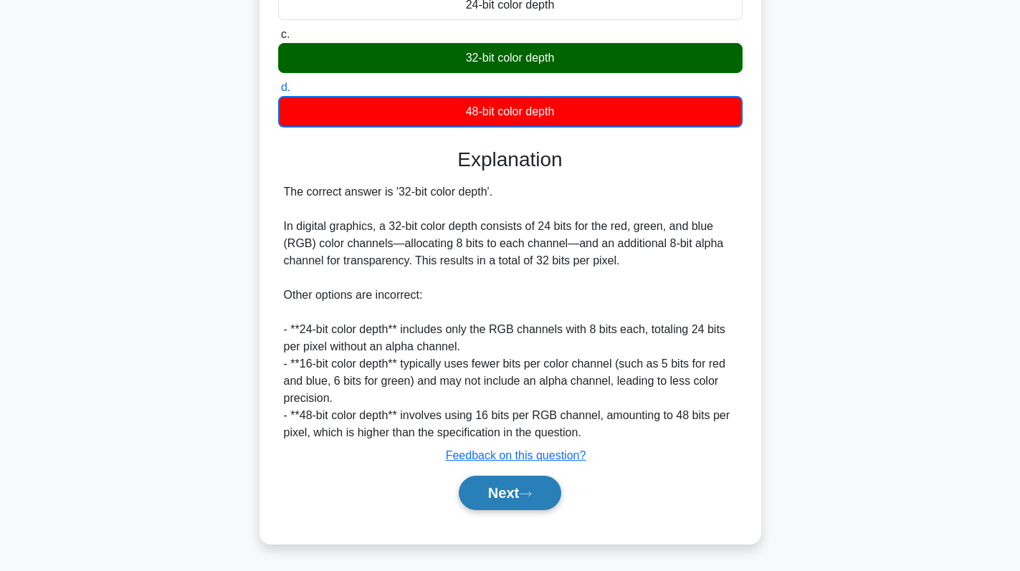
click at [489, 498] on button "Next" at bounding box center [510, 493] width 102 height 34
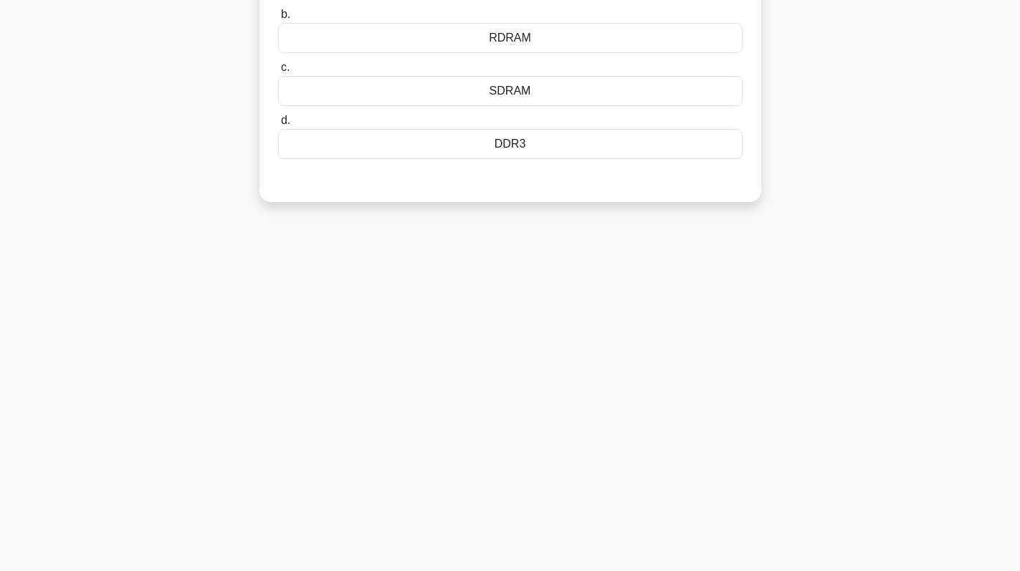
scroll to position [0, 0]
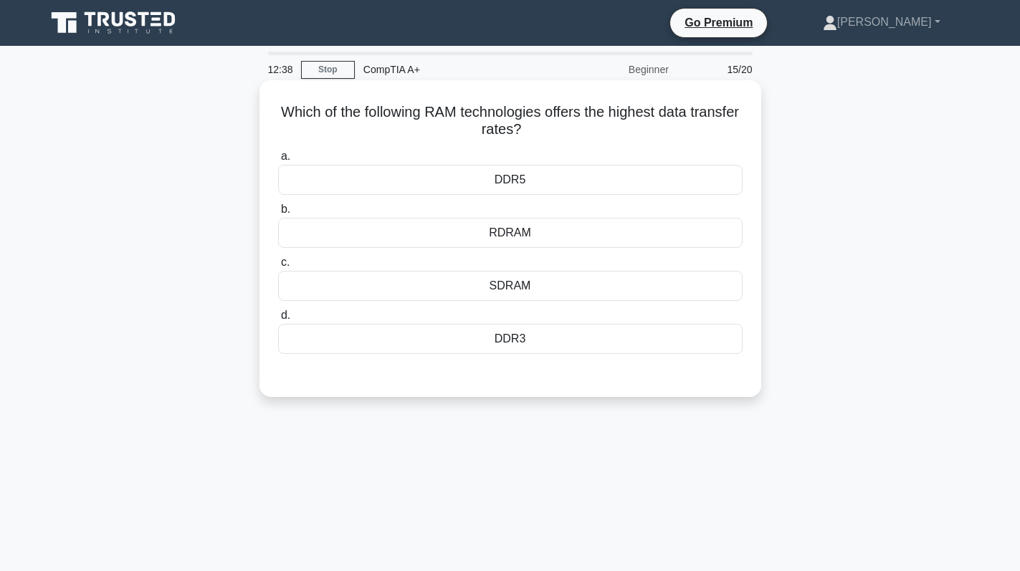
click at [564, 175] on div "DDR5" at bounding box center [510, 180] width 464 height 30
click at [278, 161] on input "a. DDR5" at bounding box center [278, 156] width 0 height 9
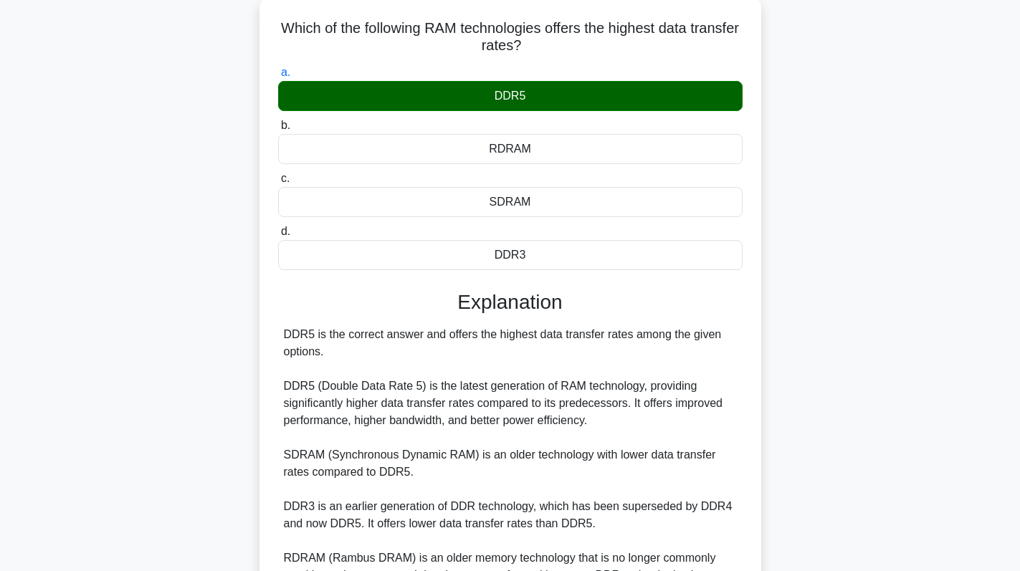
scroll to position [244, 0]
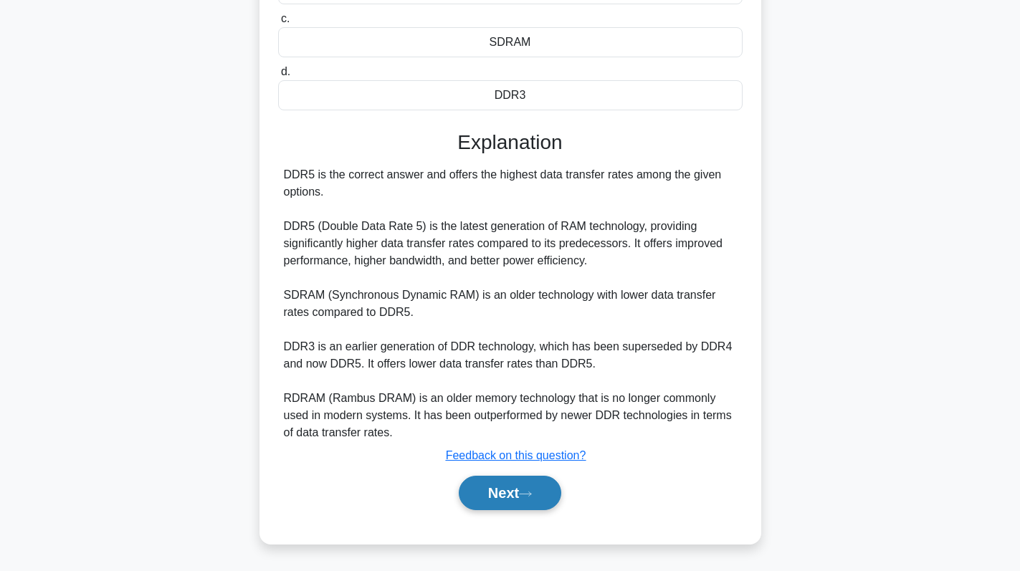
click at [527, 485] on button "Next" at bounding box center [510, 493] width 102 height 34
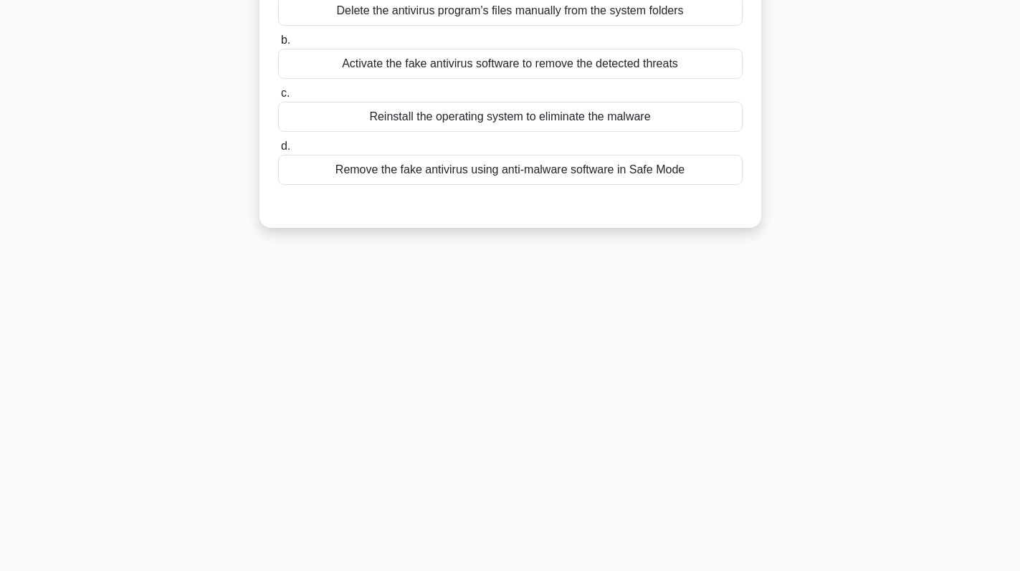
scroll to position [0, 0]
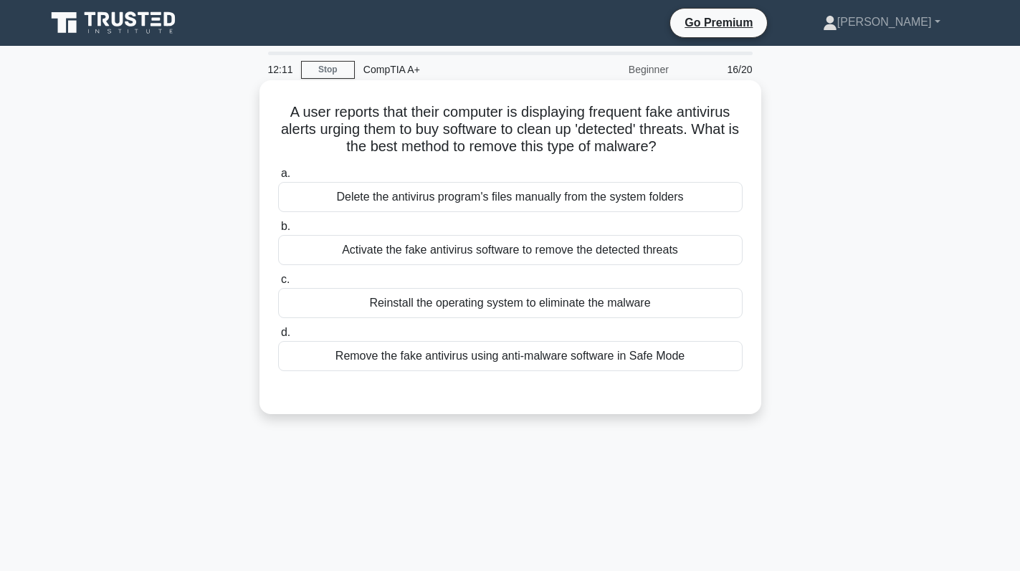
click at [588, 366] on div "Remove the fake antivirus using anti-malware software in Safe Mode" at bounding box center [510, 356] width 464 height 30
click at [278, 338] on input "d. Remove the fake antivirus using anti-malware software in Safe Mode" at bounding box center [278, 332] width 0 height 9
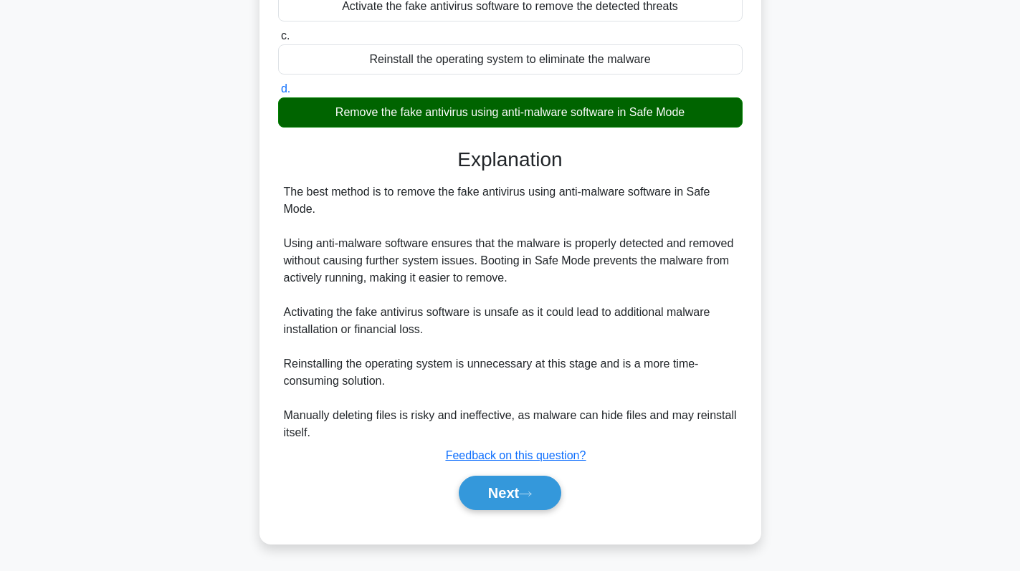
scroll to position [173, 0]
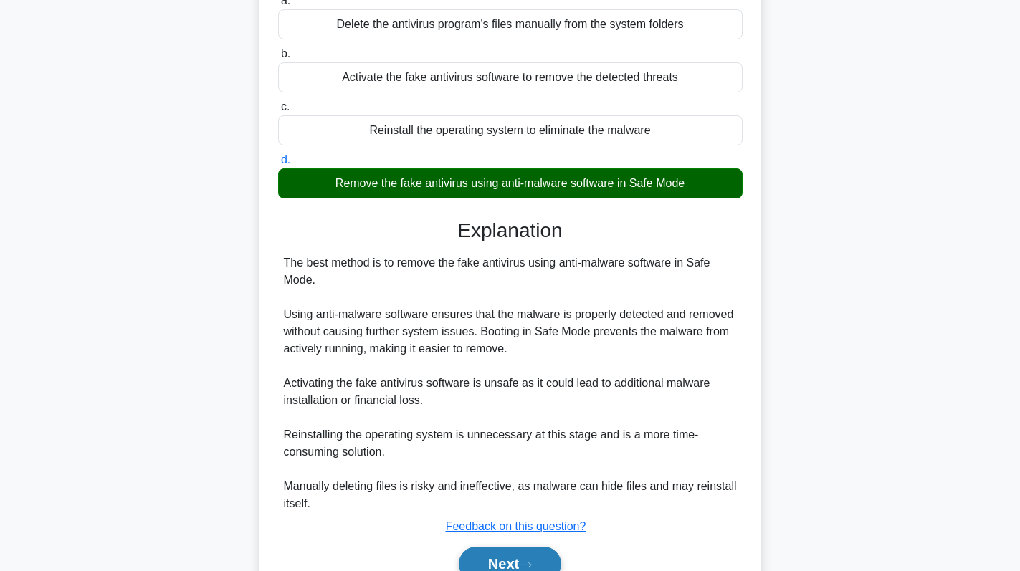
click at [493, 559] on button "Next" at bounding box center [510, 564] width 102 height 34
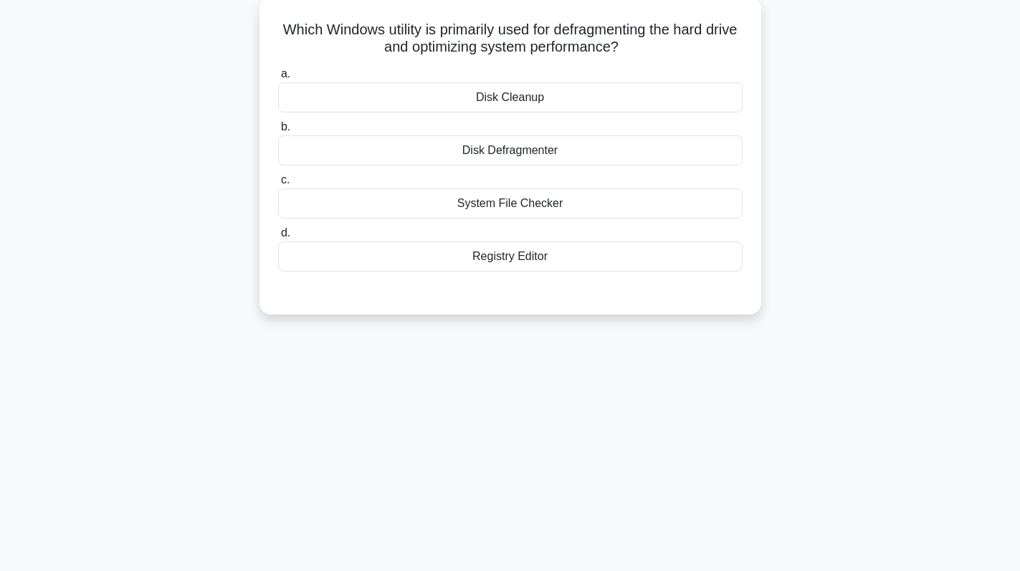
scroll to position [0, 0]
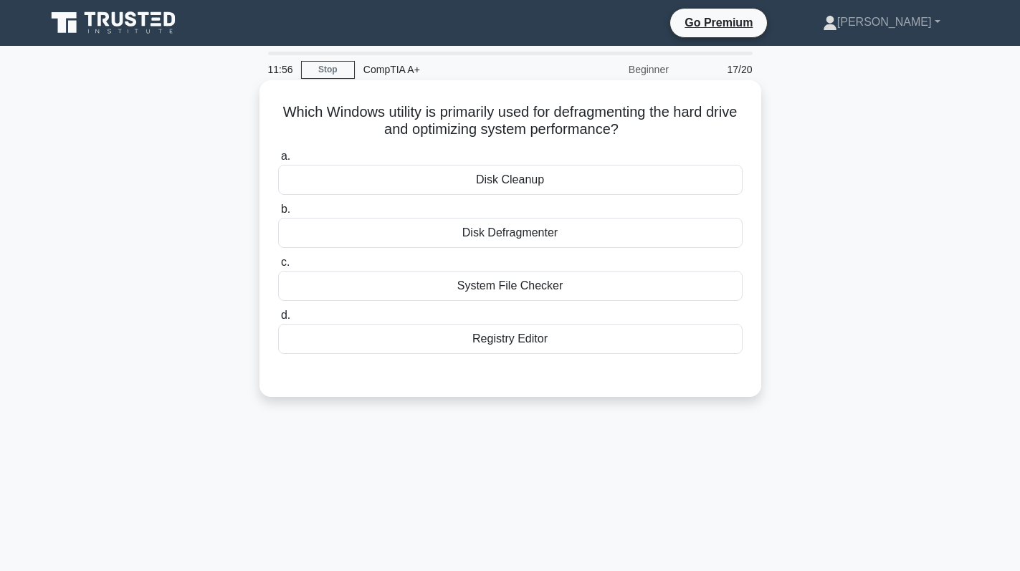
click at [602, 239] on div "Disk Defragmenter" at bounding box center [510, 233] width 464 height 30
click at [278, 214] on input "b. Disk Defragmenter" at bounding box center [278, 209] width 0 height 9
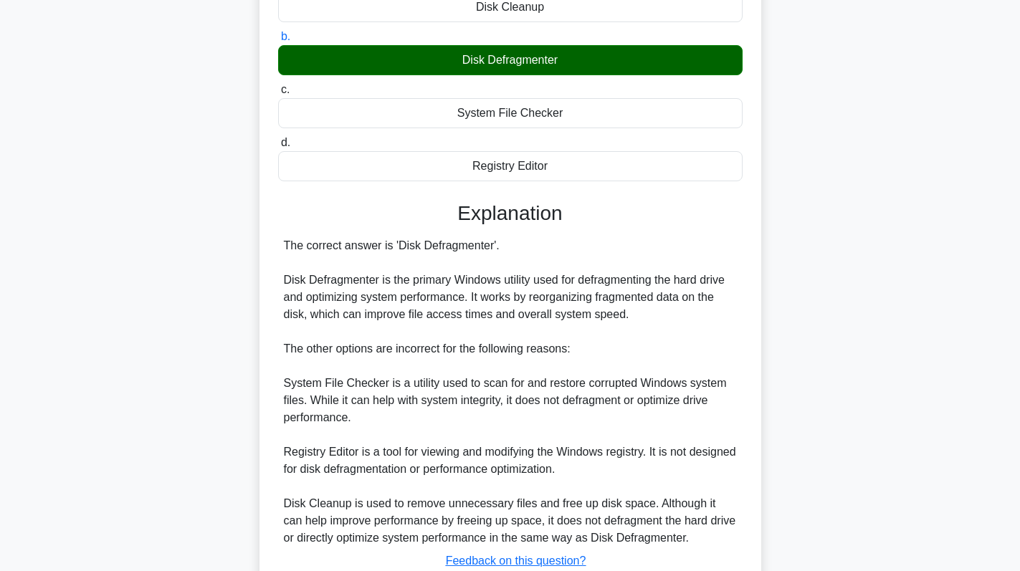
scroll to position [279, 0]
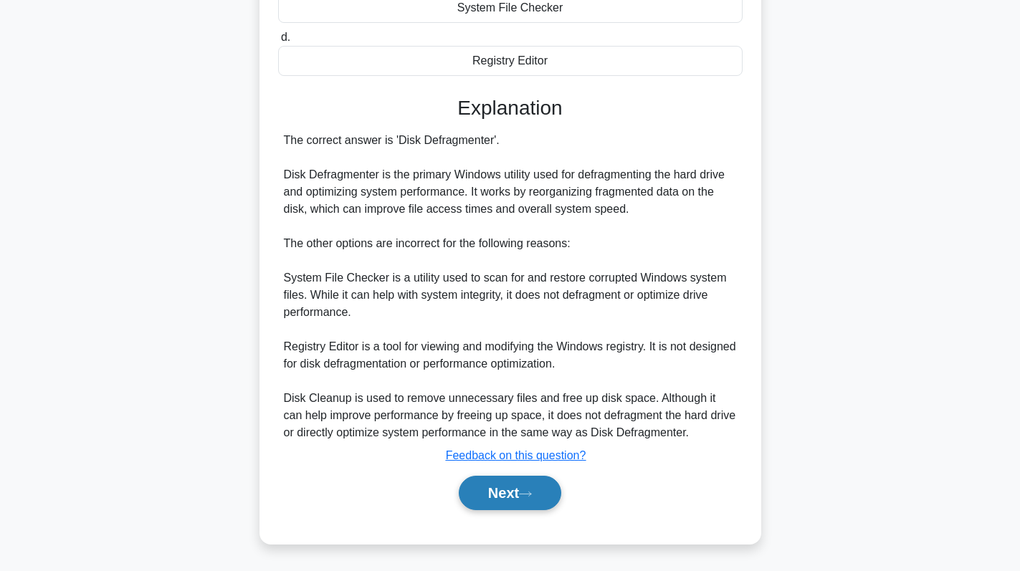
click at [537, 487] on button "Next" at bounding box center [510, 493] width 102 height 34
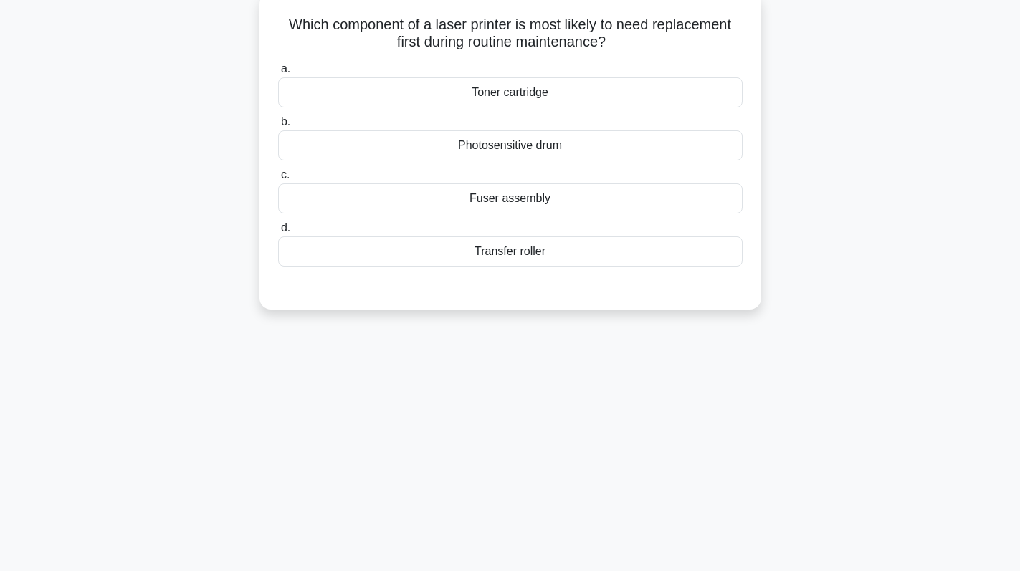
scroll to position [0, 0]
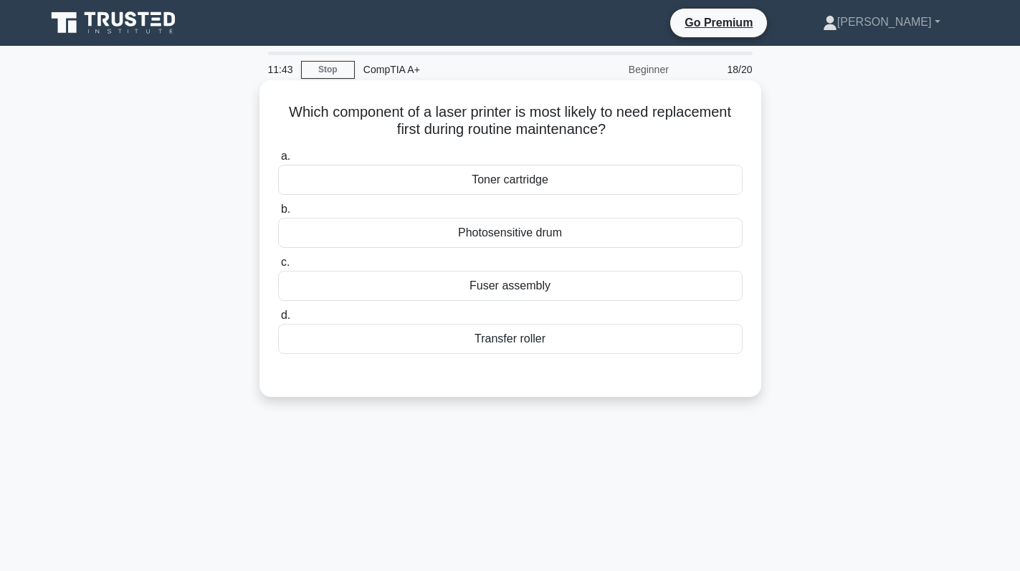
click at [594, 184] on div "Toner cartridge" at bounding box center [510, 180] width 464 height 30
click at [278, 161] on input "a. Toner cartridge" at bounding box center [278, 156] width 0 height 9
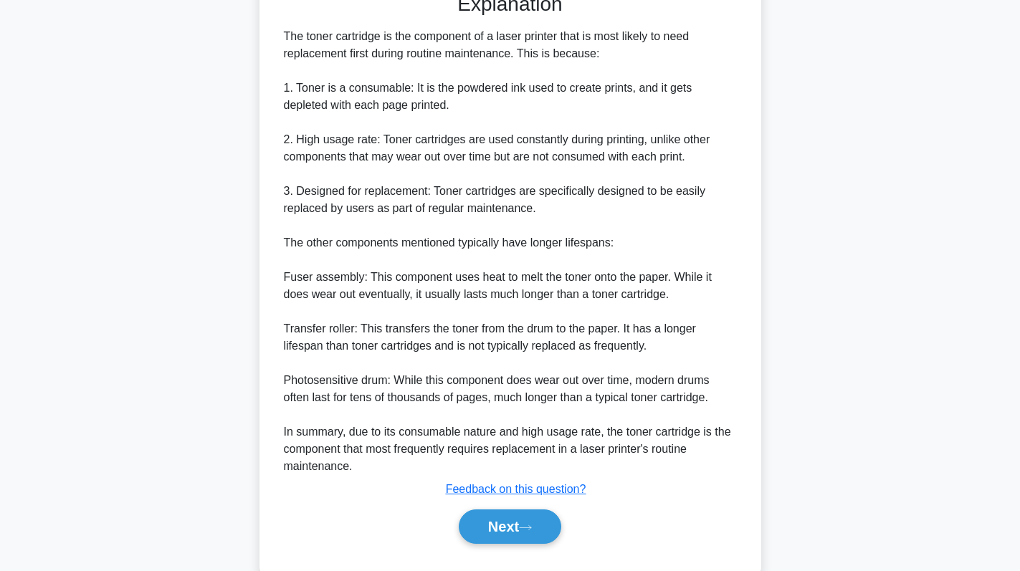
scroll to position [416, 0]
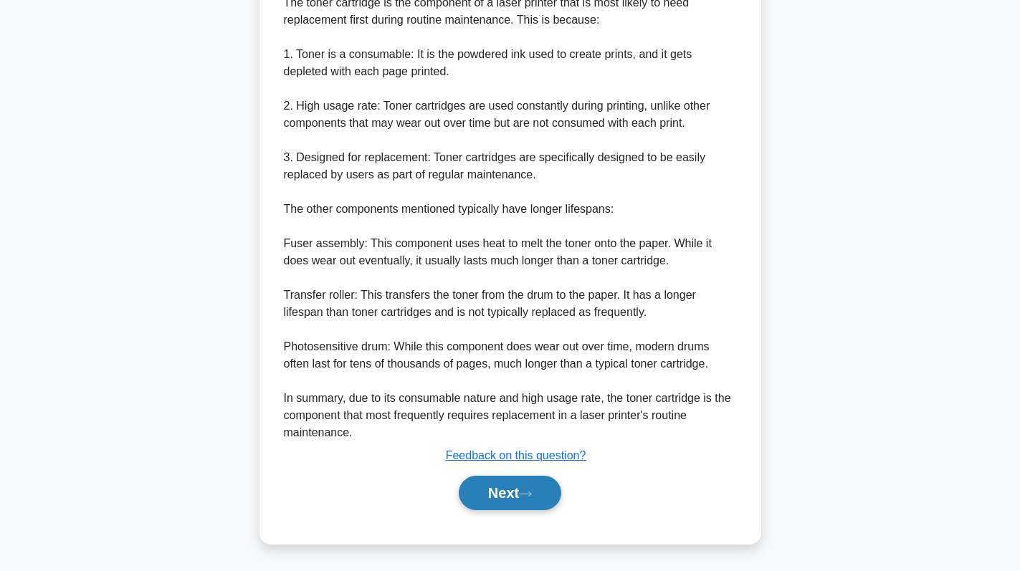
click at [525, 494] on icon at bounding box center [525, 494] width 13 height 8
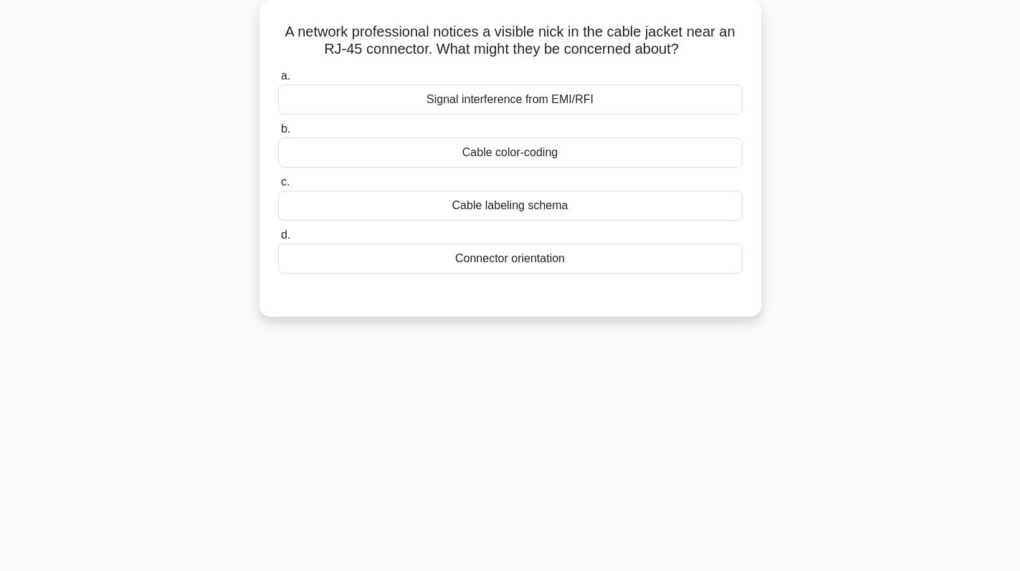
scroll to position [0, 0]
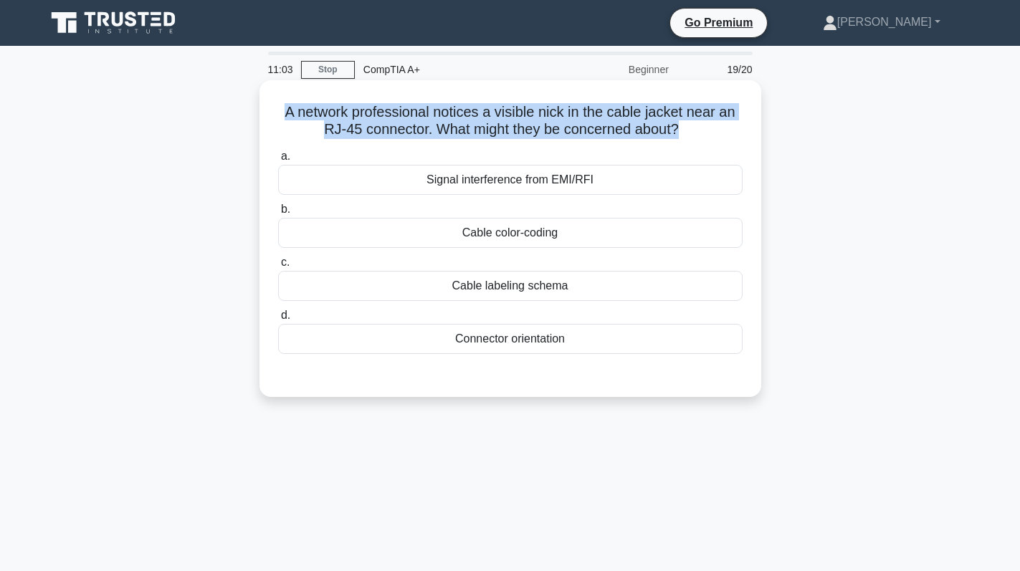
drag, startPoint x: 682, startPoint y: 132, endPoint x: 275, endPoint y: 102, distance: 407.4
click at [275, 102] on div "A network professional notices a visible nick in the cable jacket near an RJ-45…" at bounding box center [510, 238] width 490 height 305
copy h5 "A network professional notices a visible nick in the cable jacket near an RJ-45…"
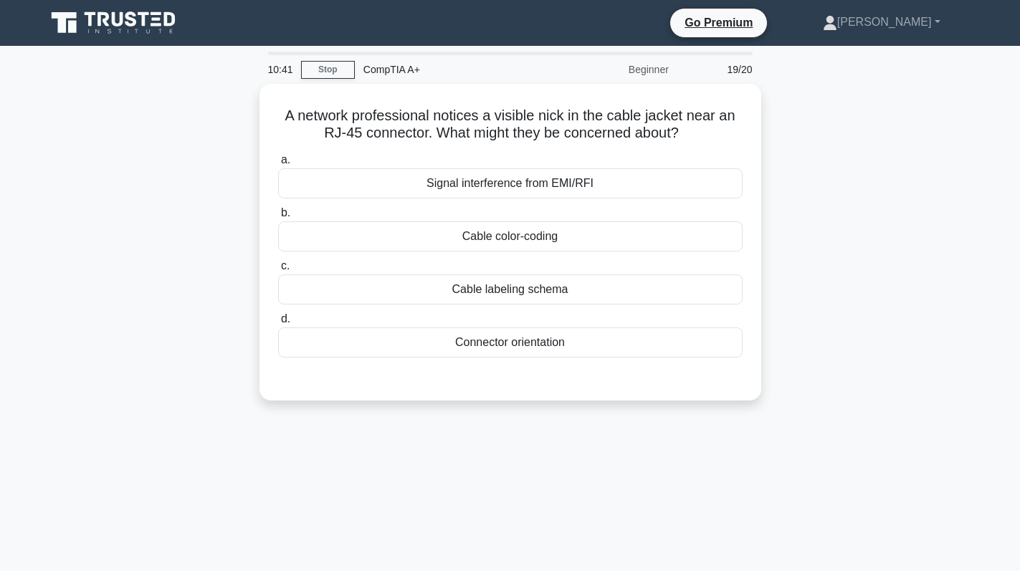
click at [788, 218] on div "A network professional notices a visible nick in the cable jacket near an RJ-45…" at bounding box center [510, 251] width 946 height 334
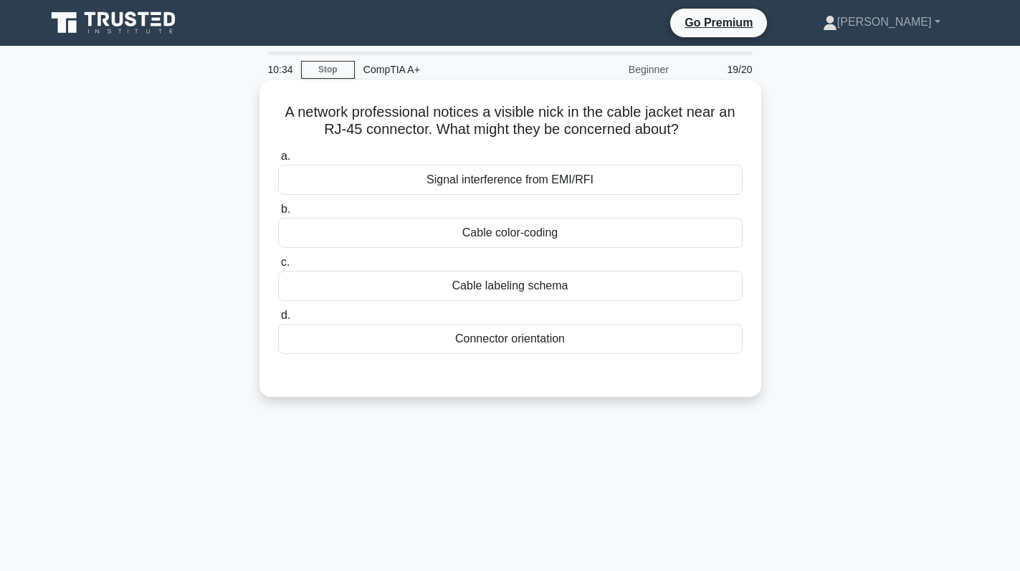
click at [633, 173] on div "Signal interference from EMI/RFI" at bounding box center [510, 180] width 464 height 30
click at [278, 161] on input "a. Signal interference from EMI/RFI" at bounding box center [278, 156] width 0 height 9
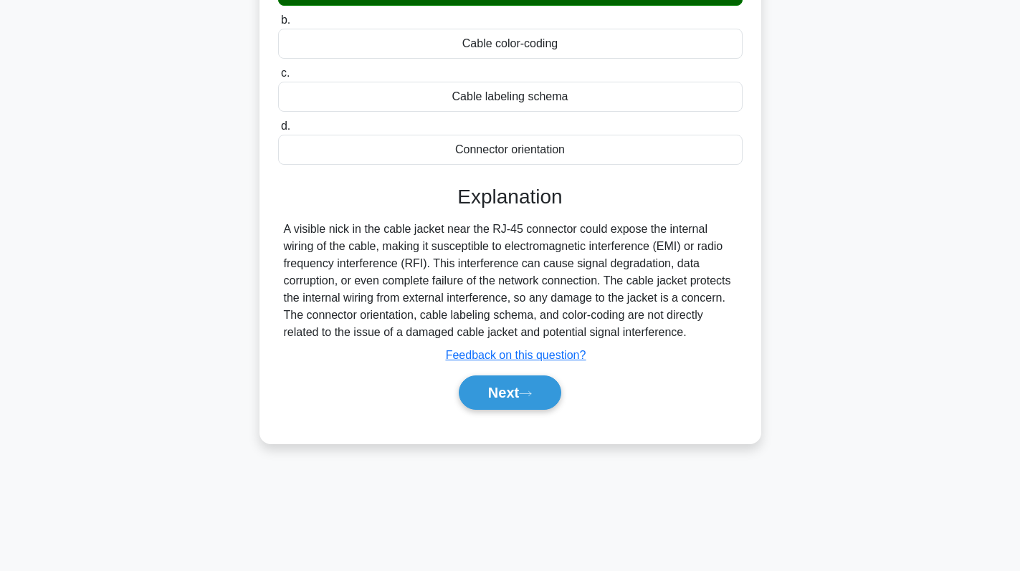
scroll to position [203, 0]
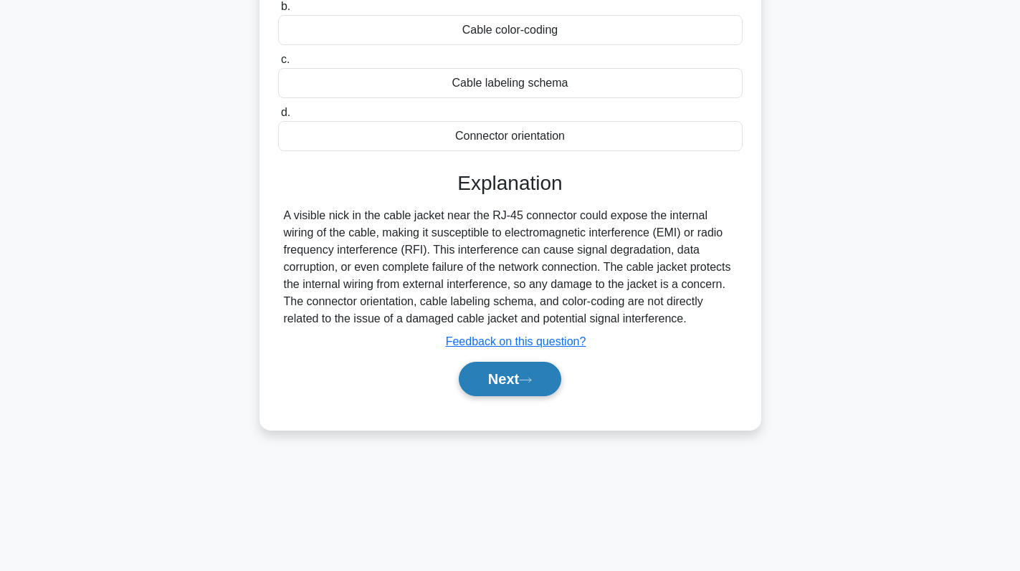
click at [507, 369] on button "Next" at bounding box center [510, 379] width 102 height 34
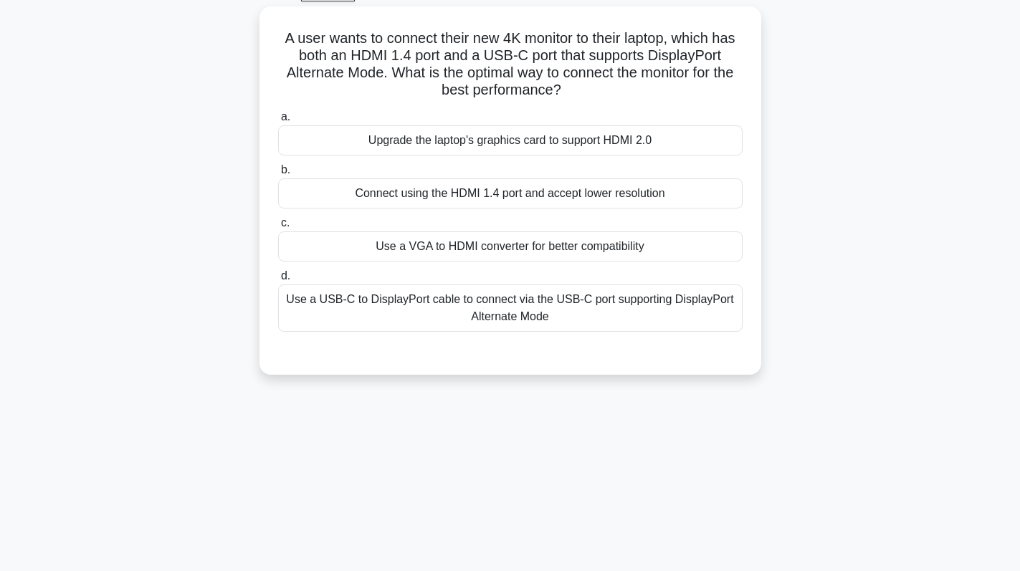
scroll to position [0, 0]
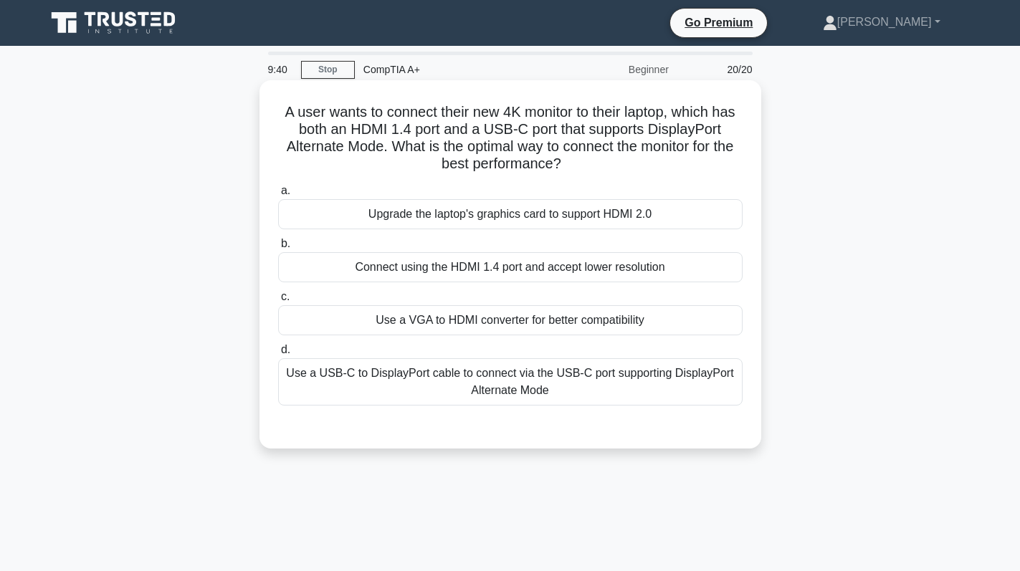
click at [627, 379] on div "Use a USB-C to DisplayPort cable to connect via the USB-C port supporting Displ…" at bounding box center [510, 381] width 464 height 47
click at [278, 355] on input "d. Use a USB-C to DisplayPort cable to connect via the USB-C port supporting Di…" at bounding box center [278, 349] width 0 height 9
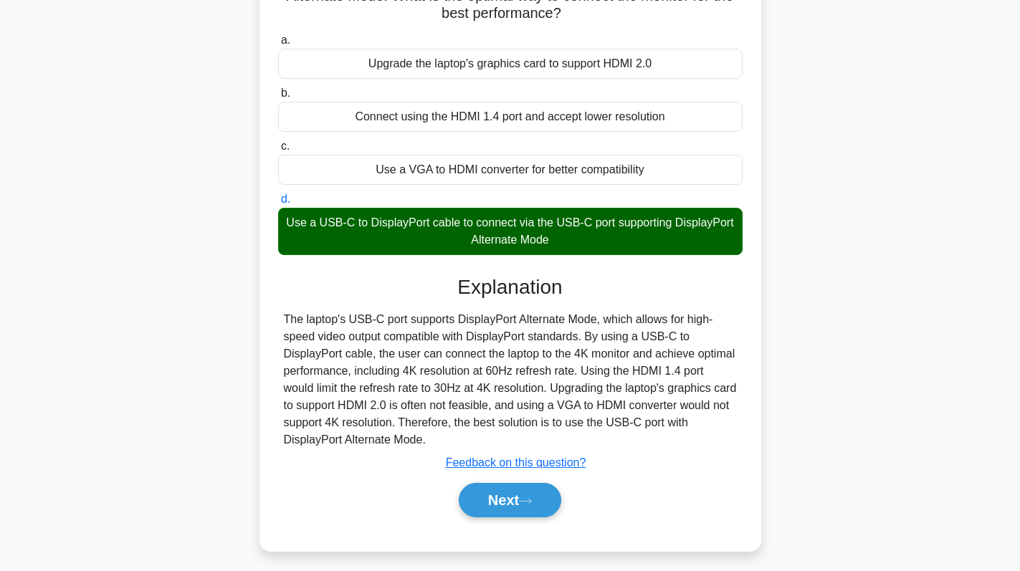
scroll to position [203, 0]
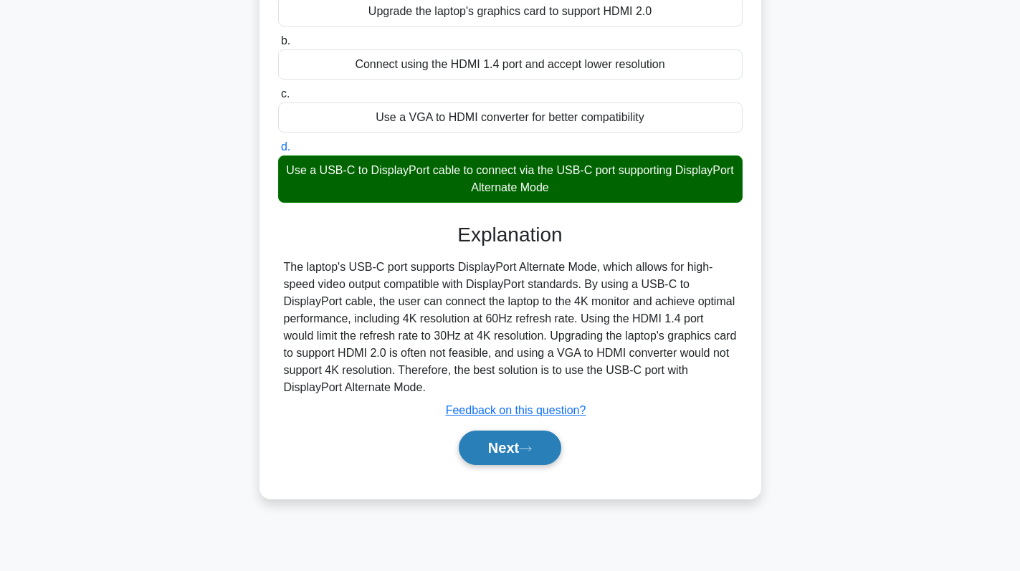
click at [524, 463] on button "Next" at bounding box center [510, 448] width 102 height 34
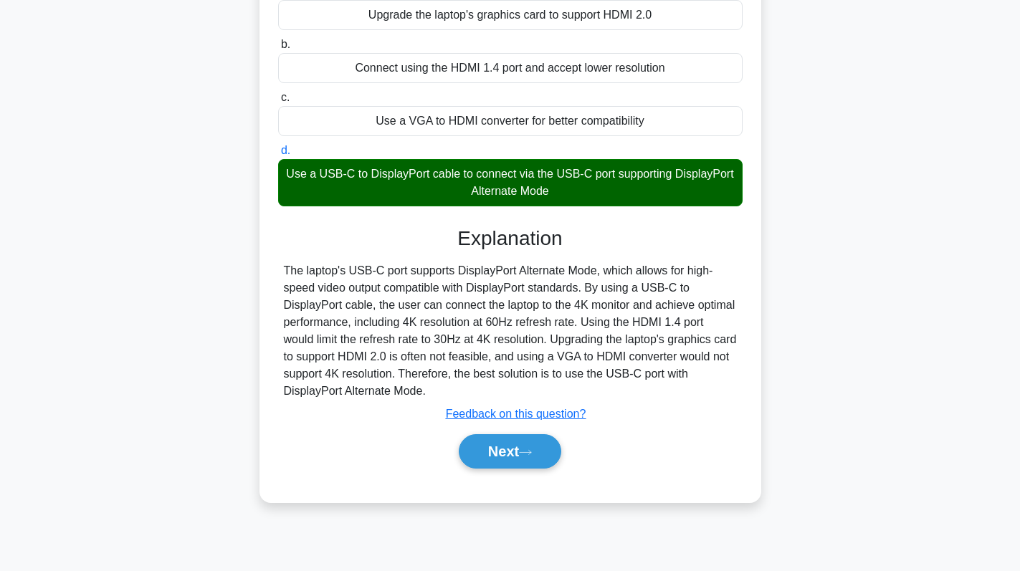
scroll to position [0, 0]
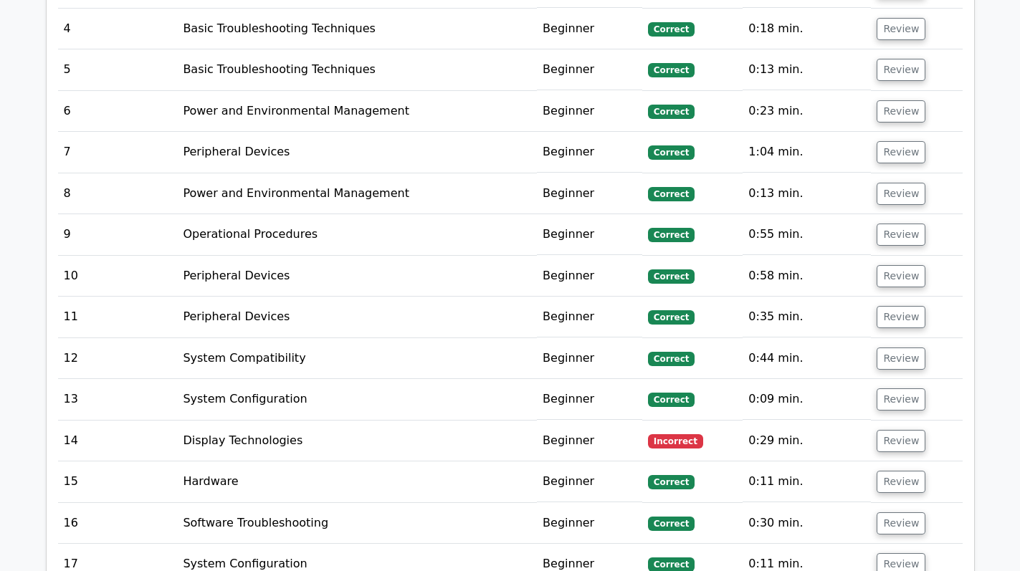
scroll to position [2365, 0]
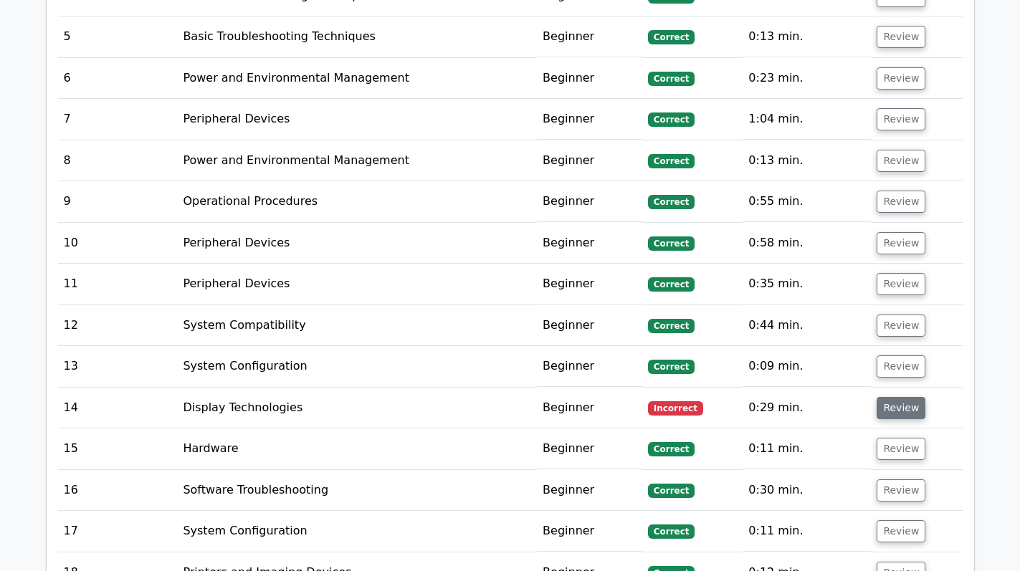
click at [887, 397] on button "Review" at bounding box center [900, 408] width 49 height 22
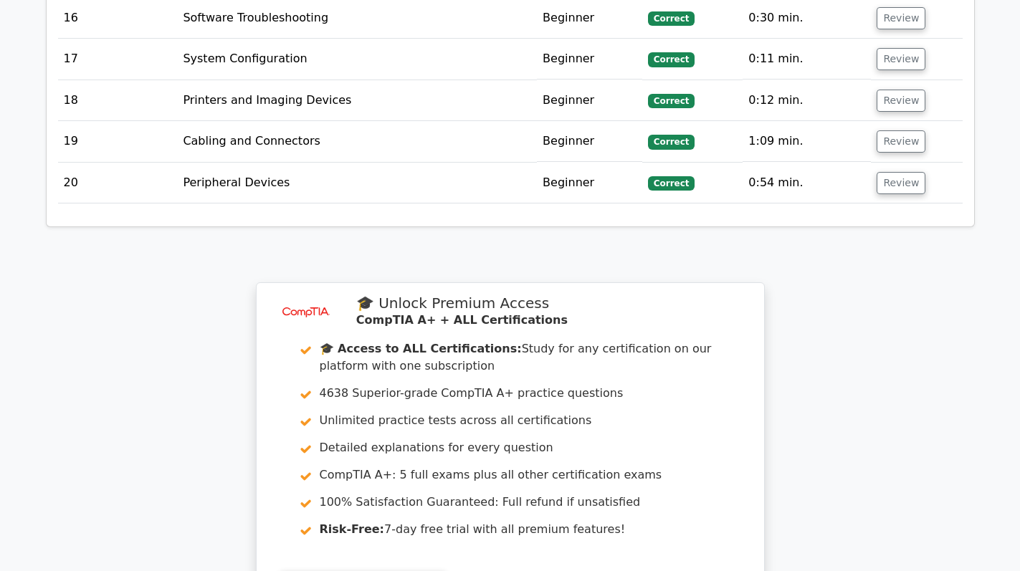
scroll to position [3811, 0]
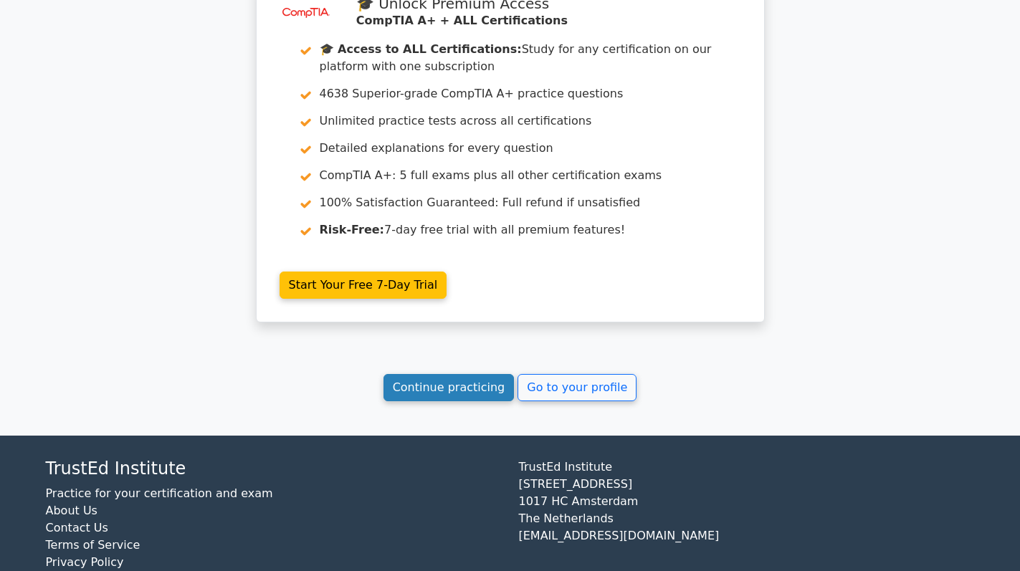
click at [440, 374] on link "Continue practicing" at bounding box center [448, 387] width 131 height 27
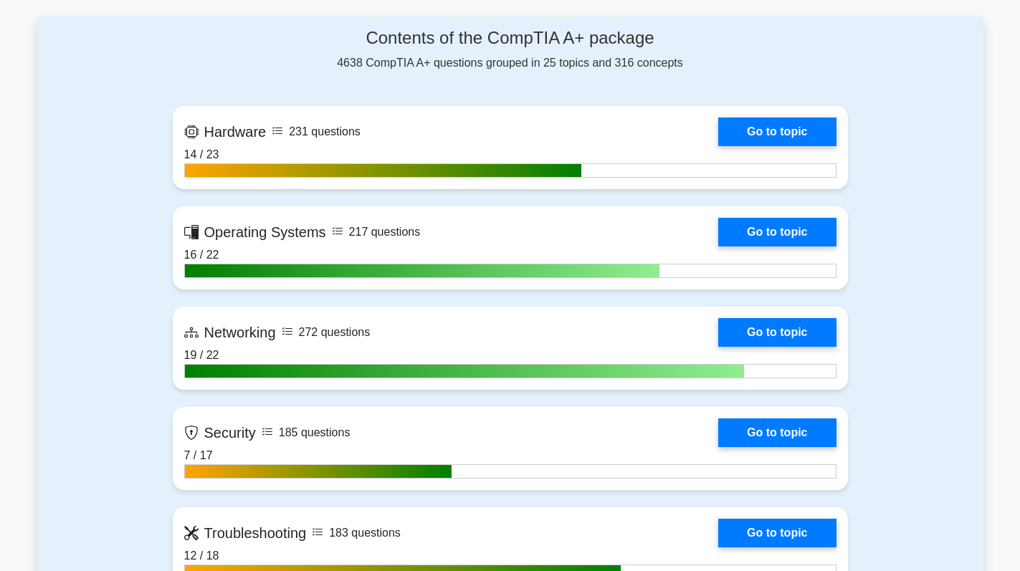
scroll to position [1003, 0]
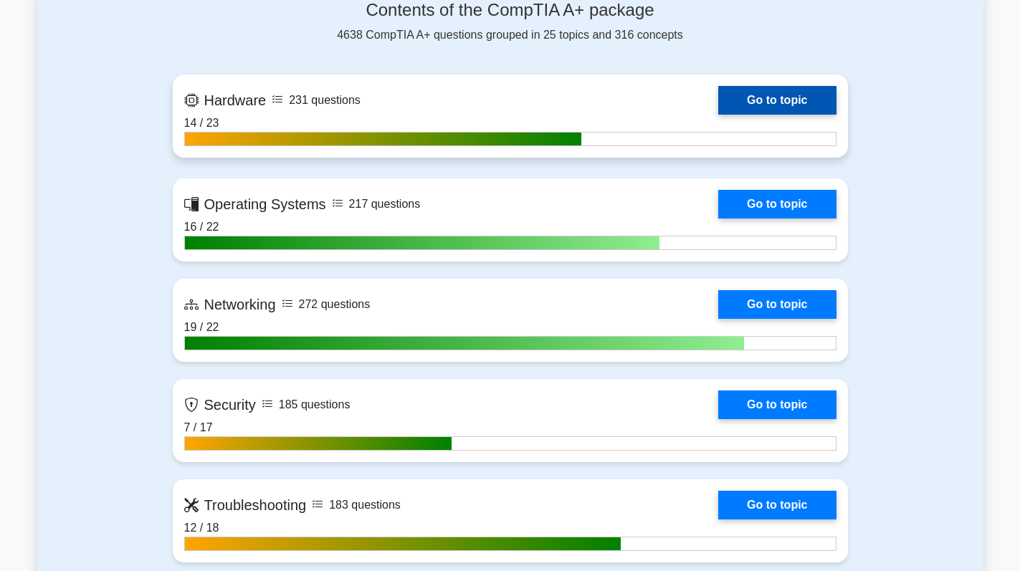
click at [807, 97] on link "Go to topic" at bounding box center [777, 100] width 118 height 29
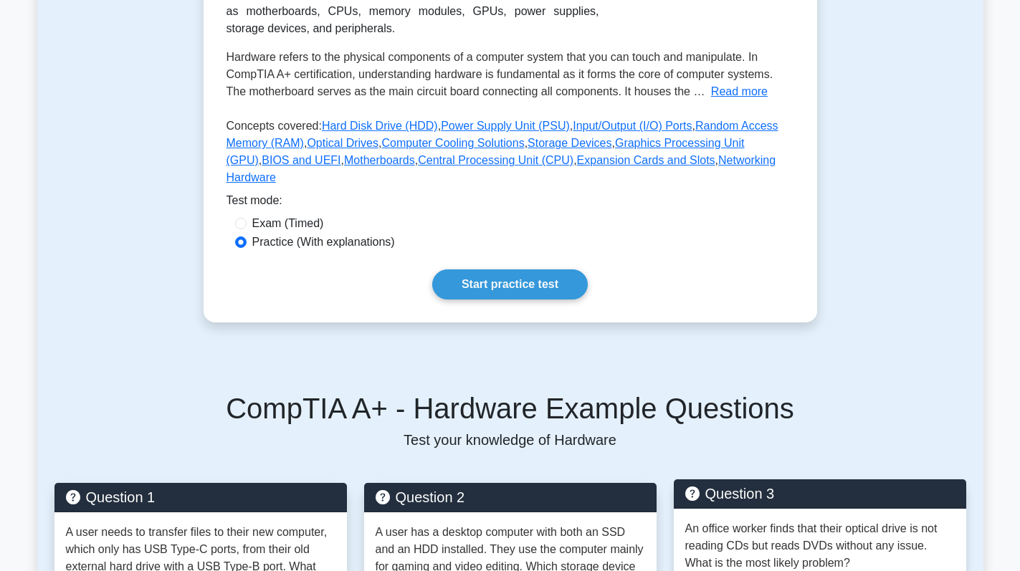
scroll to position [287, 0]
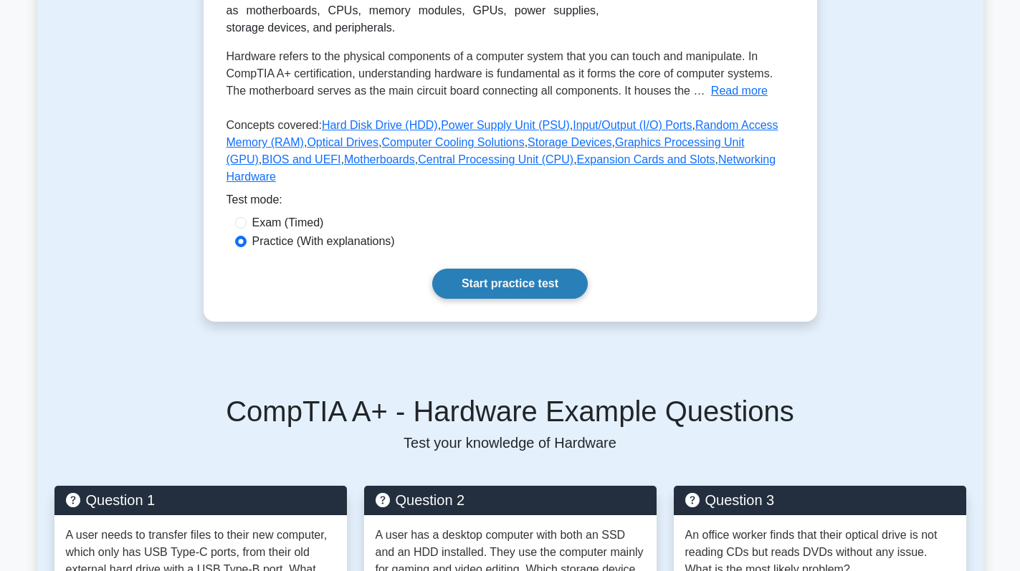
click at [507, 274] on link "Start practice test" at bounding box center [510, 284] width 156 height 30
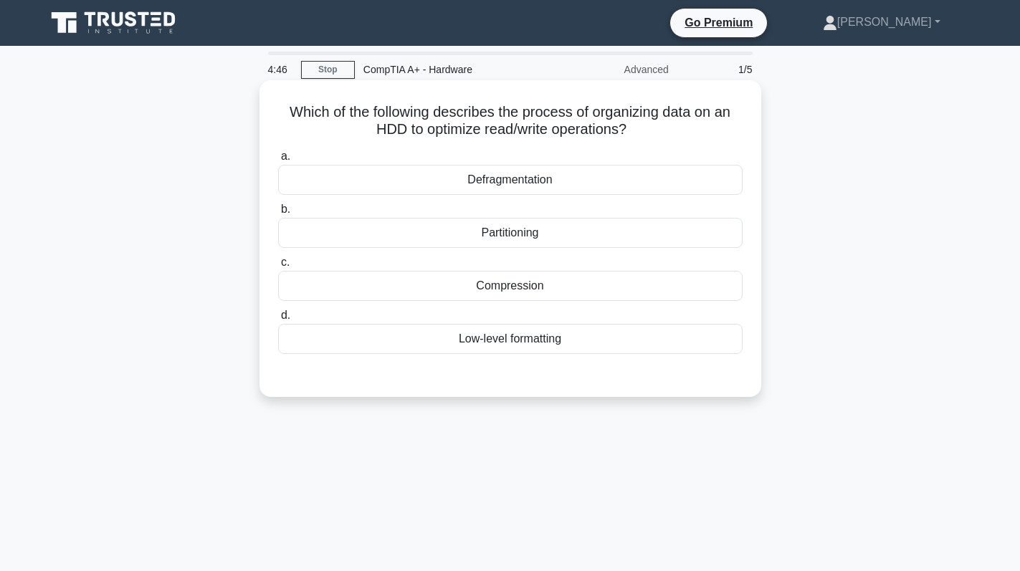
click at [638, 182] on div "Defragmentation" at bounding box center [510, 180] width 464 height 30
click at [278, 161] on input "a. Defragmentation" at bounding box center [278, 156] width 0 height 9
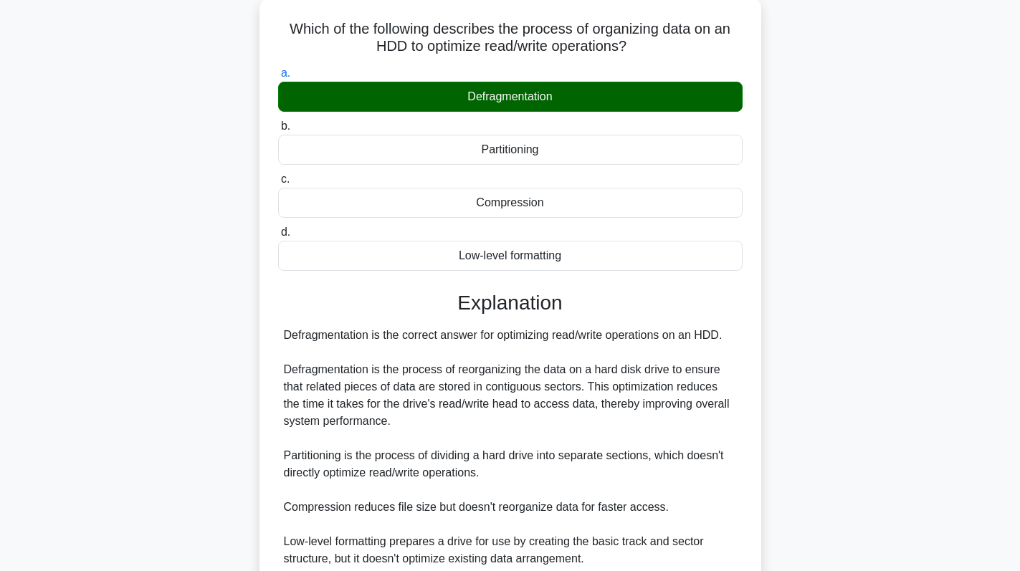
scroll to position [210, 0]
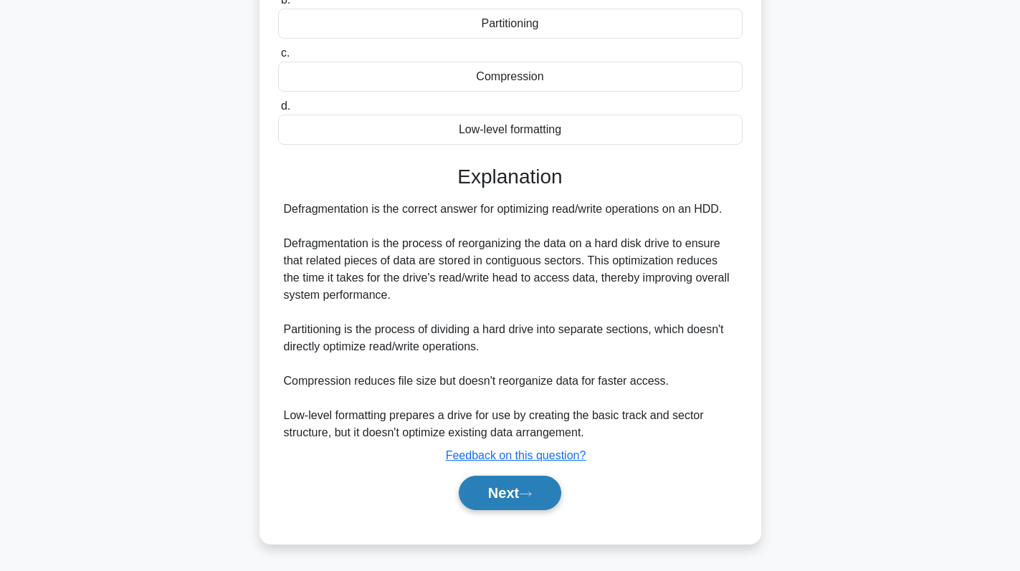
click at [529, 494] on icon at bounding box center [525, 494] width 11 height 4
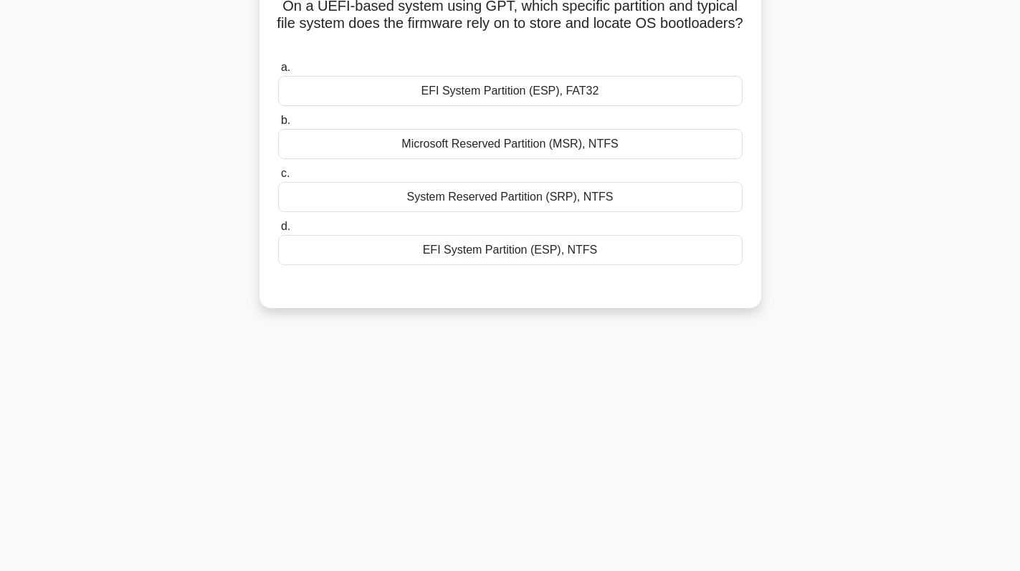
scroll to position [0, 0]
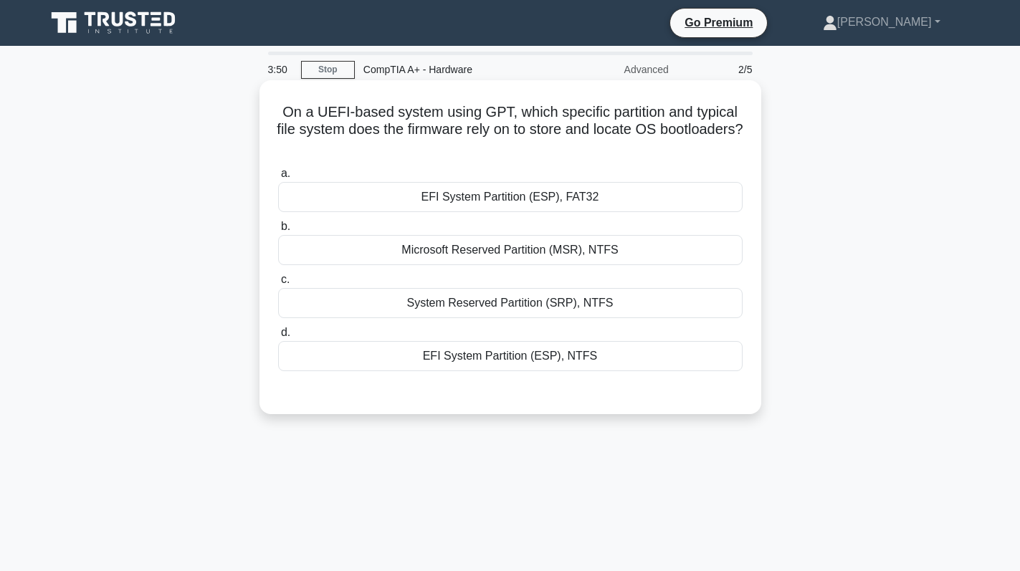
click at [657, 348] on div "EFI System Partition (ESP), NTFS" at bounding box center [510, 356] width 464 height 30
click at [278, 338] on input "d. EFI System Partition (ESP), NTFS" at bounding box center [278, 332] width 0 height 9
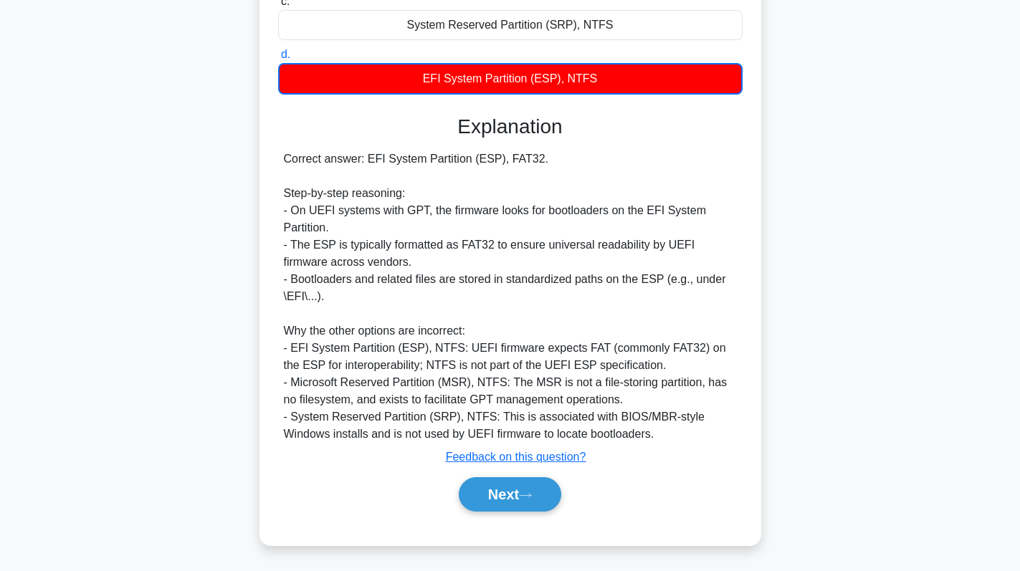
scroll to position [280, 0]
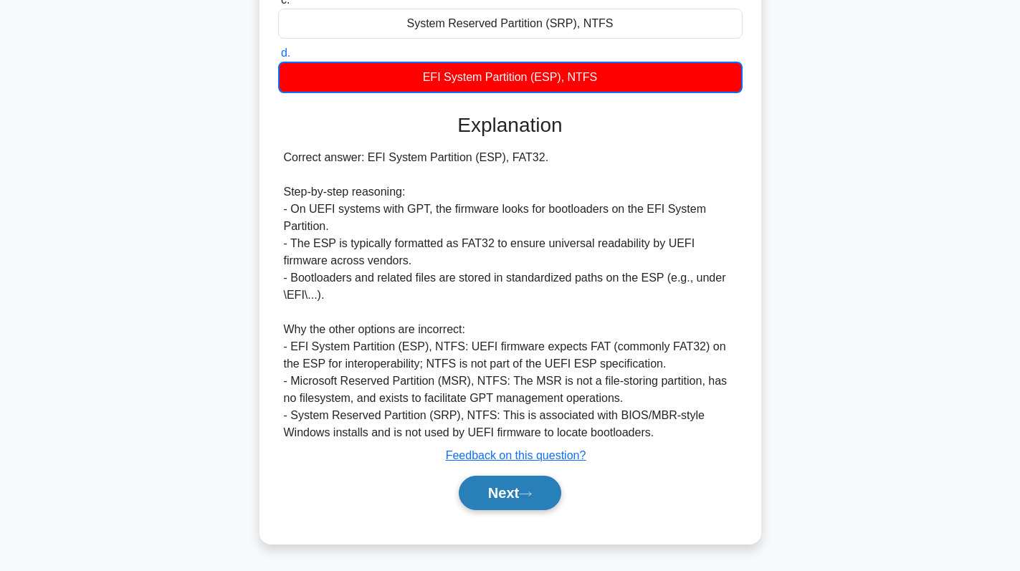
click at [515, 489] on button "Next" at bounding box center [510, 493] width 102 height 34
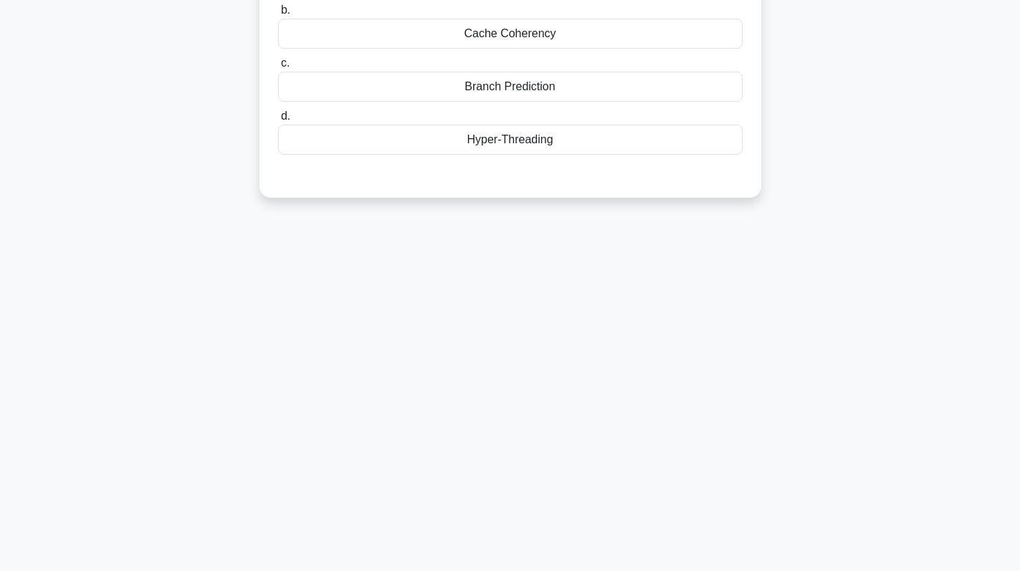
scroll to position [0, 0]
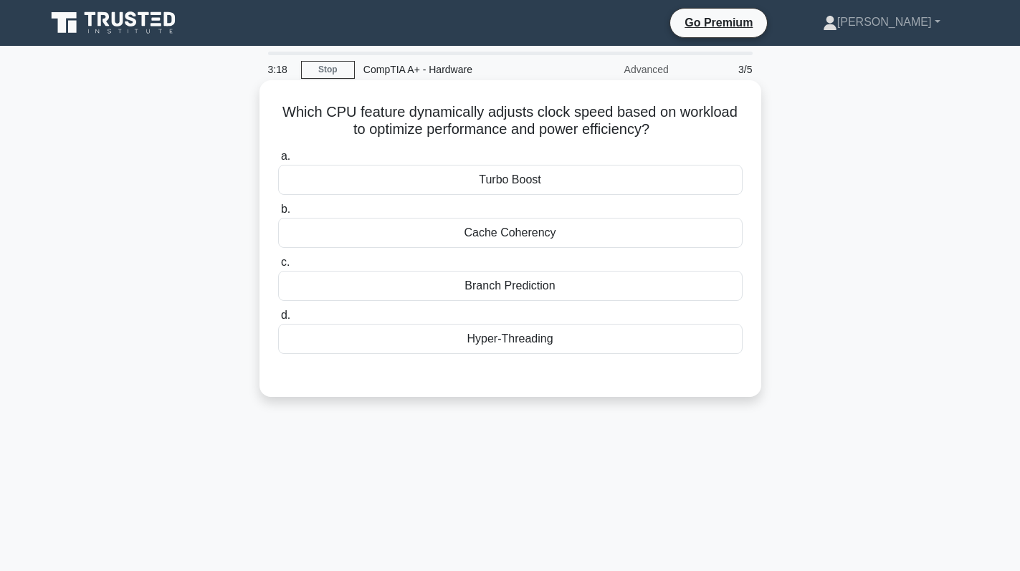
click at [570, 345] on div "Hyper-Threading" at bounding box center [510, 339] width 464 height 30
click at [278, 320] on input "d. Hyper-Threading" at bounding box center [278, 315] width 0 height 9
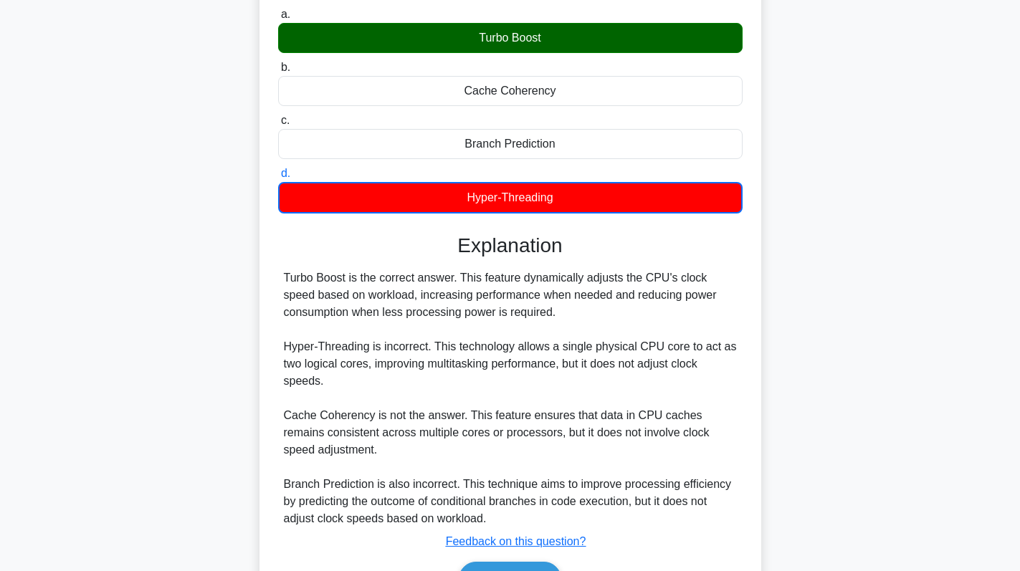
scroll to position [229, 0]
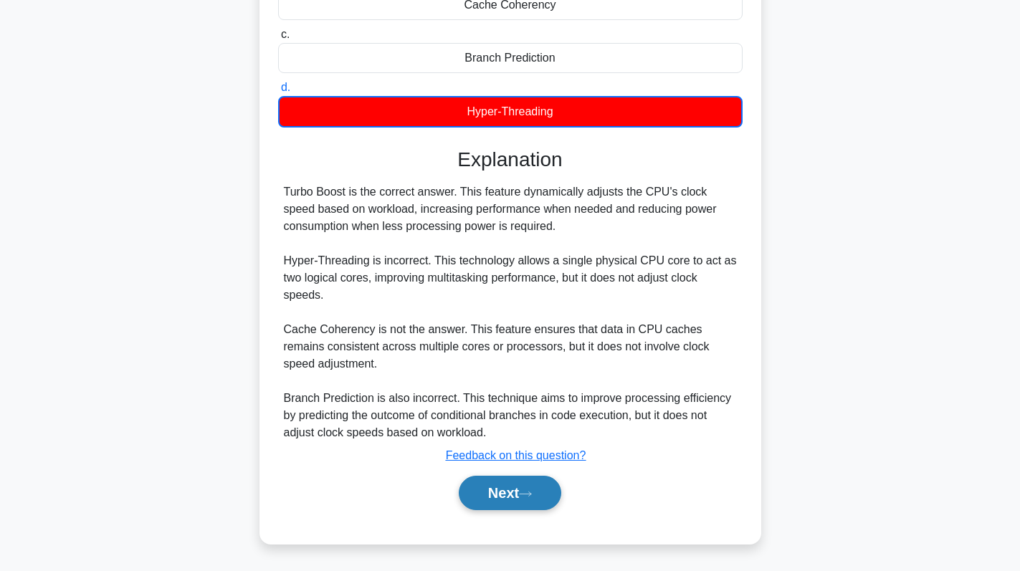
click at [491, 487] on button "Next" at bounding box center [510, 493] width 102 height 34
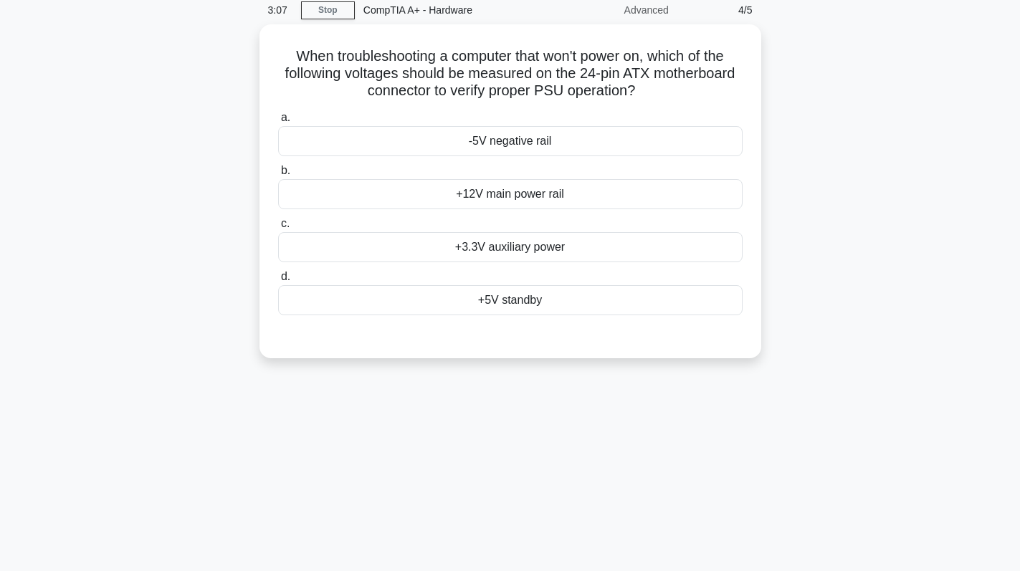
scroll to position [0, 0]
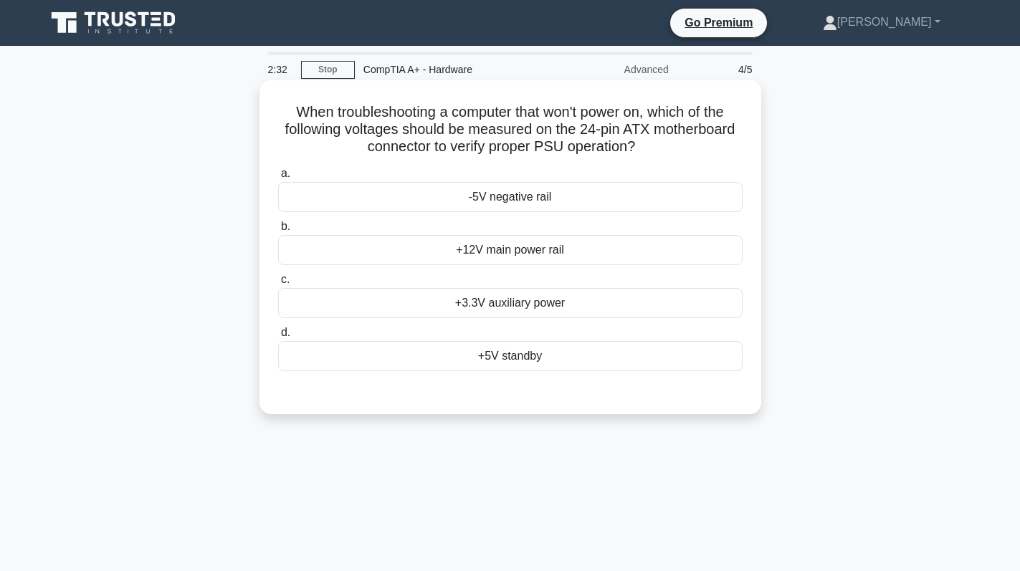
click at [626, 261] on div "+12V main power rail" at bounding box center [510, 250] width 464 height 30
click at [278, 231] on input "b. +12V main power rail" at bounding box center [278, 226] width 0 height 9
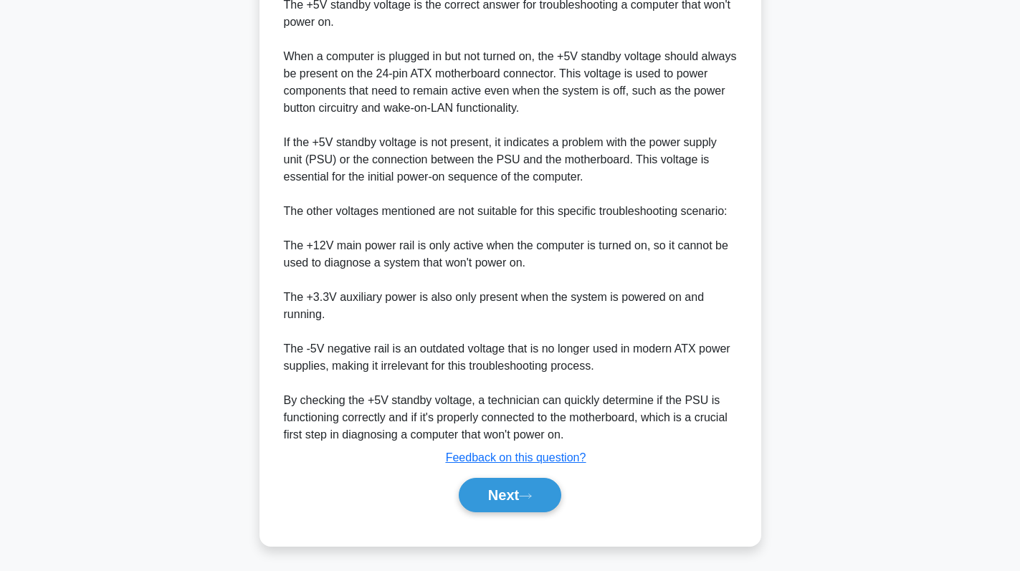
scroll to position [435, 0]
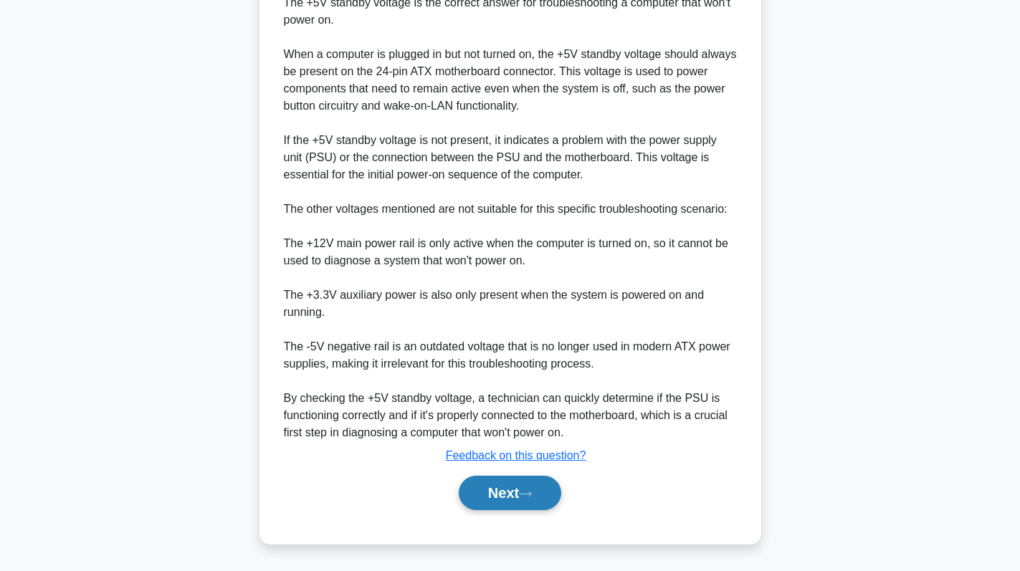
click at [529, 499] on button "Next" at bounding box center [510, 493] width 102 height 34
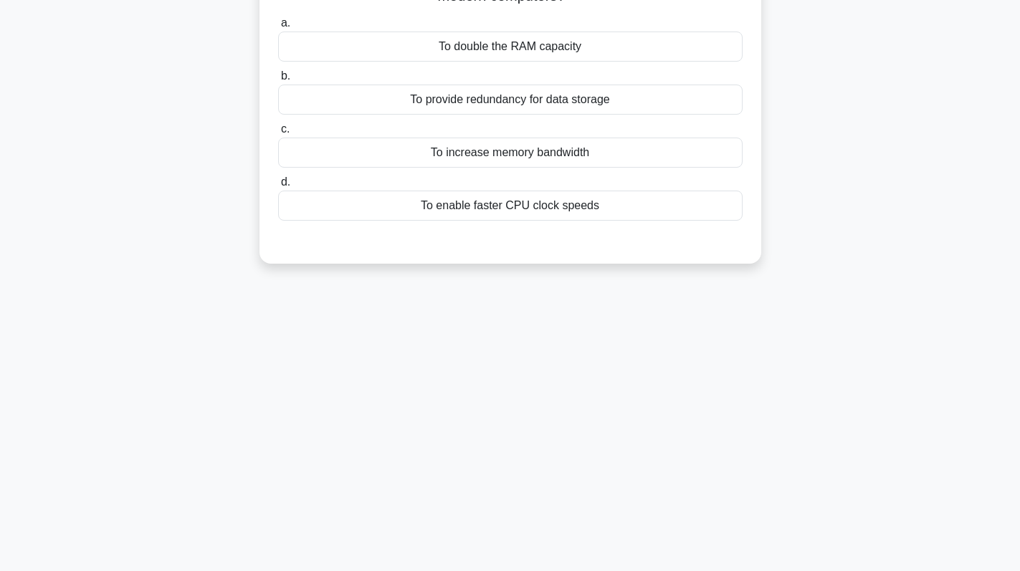
scroll to position [0, 0]
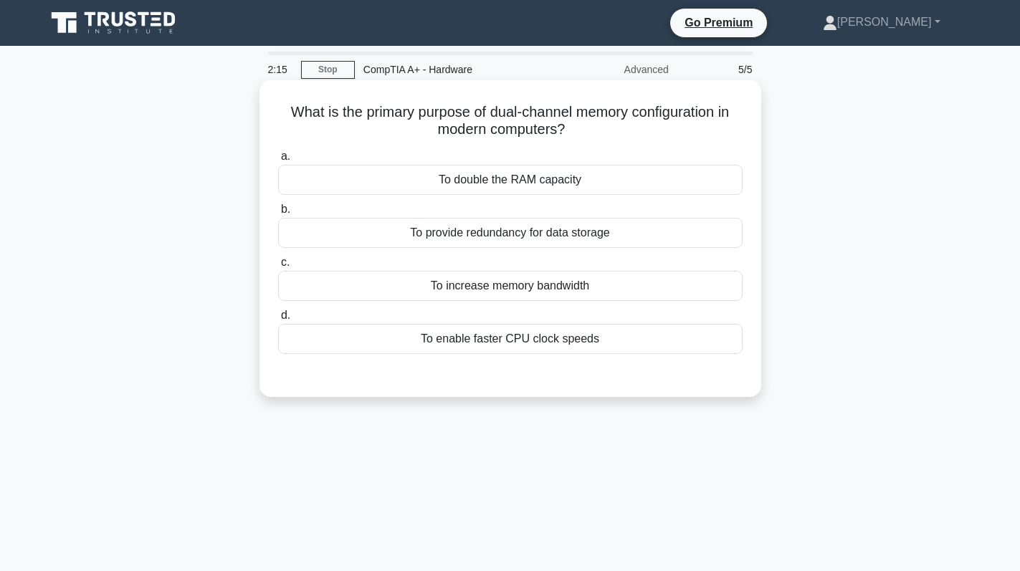
click at [635, 192] on div "To double the RAM capacity" at bounding box center [510, 180] width 464 height 30
click at [278, 161] on input "a. To double the RAM capacity" at bounding box center [278, 156] width 0 height 9
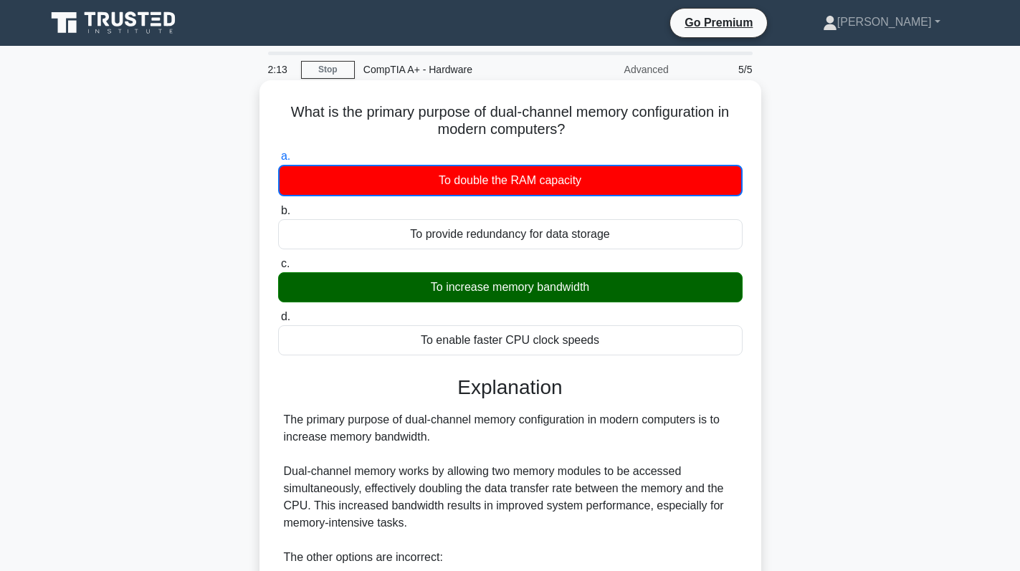
scroll to position [315, 0]
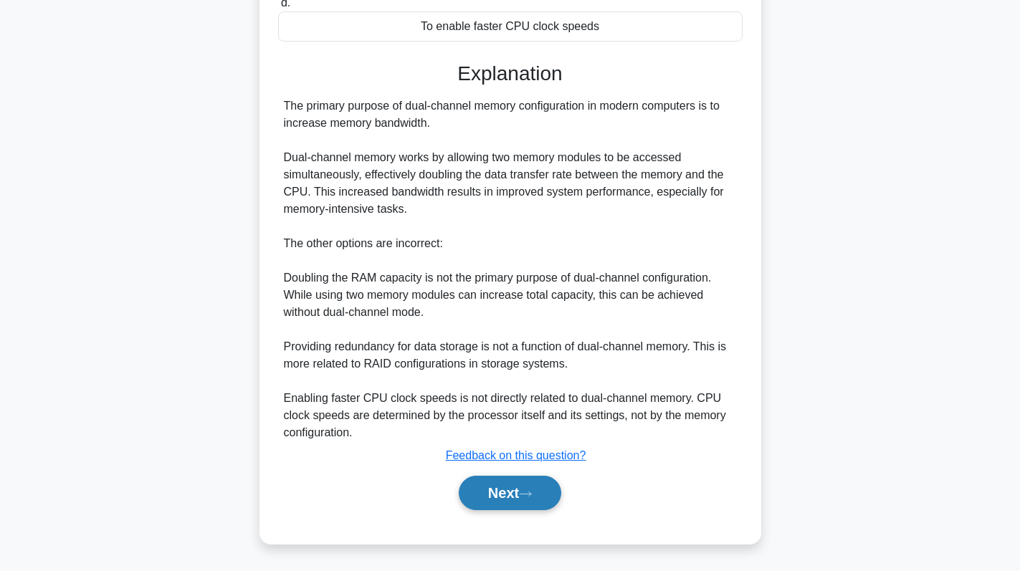
click at [500, 499] on button "Next" at bounding box center [510, 493] width 102 height 34
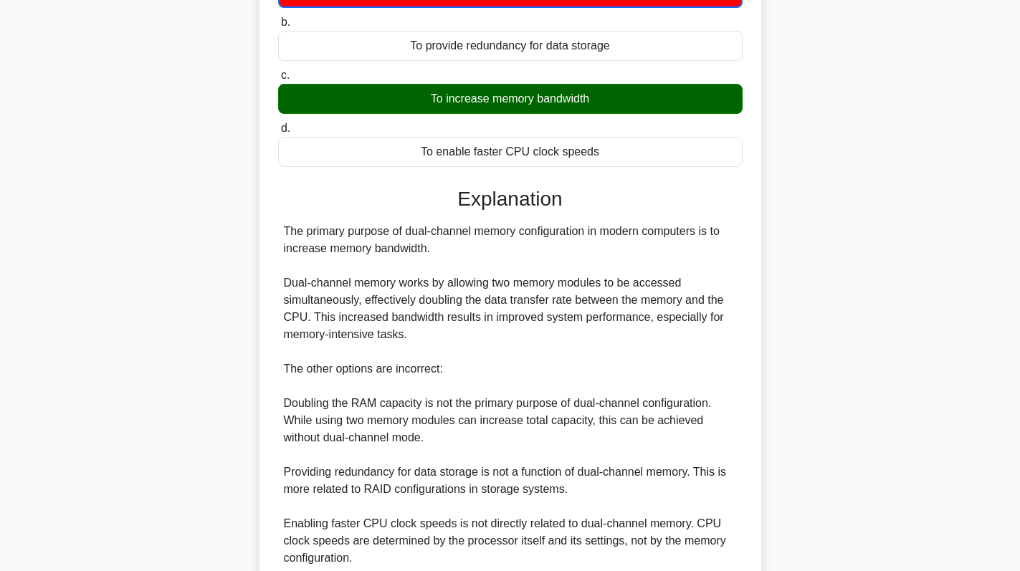
scroll to position [0, 0]
